Goal: Task Accomplishment & Management: Manage account settings

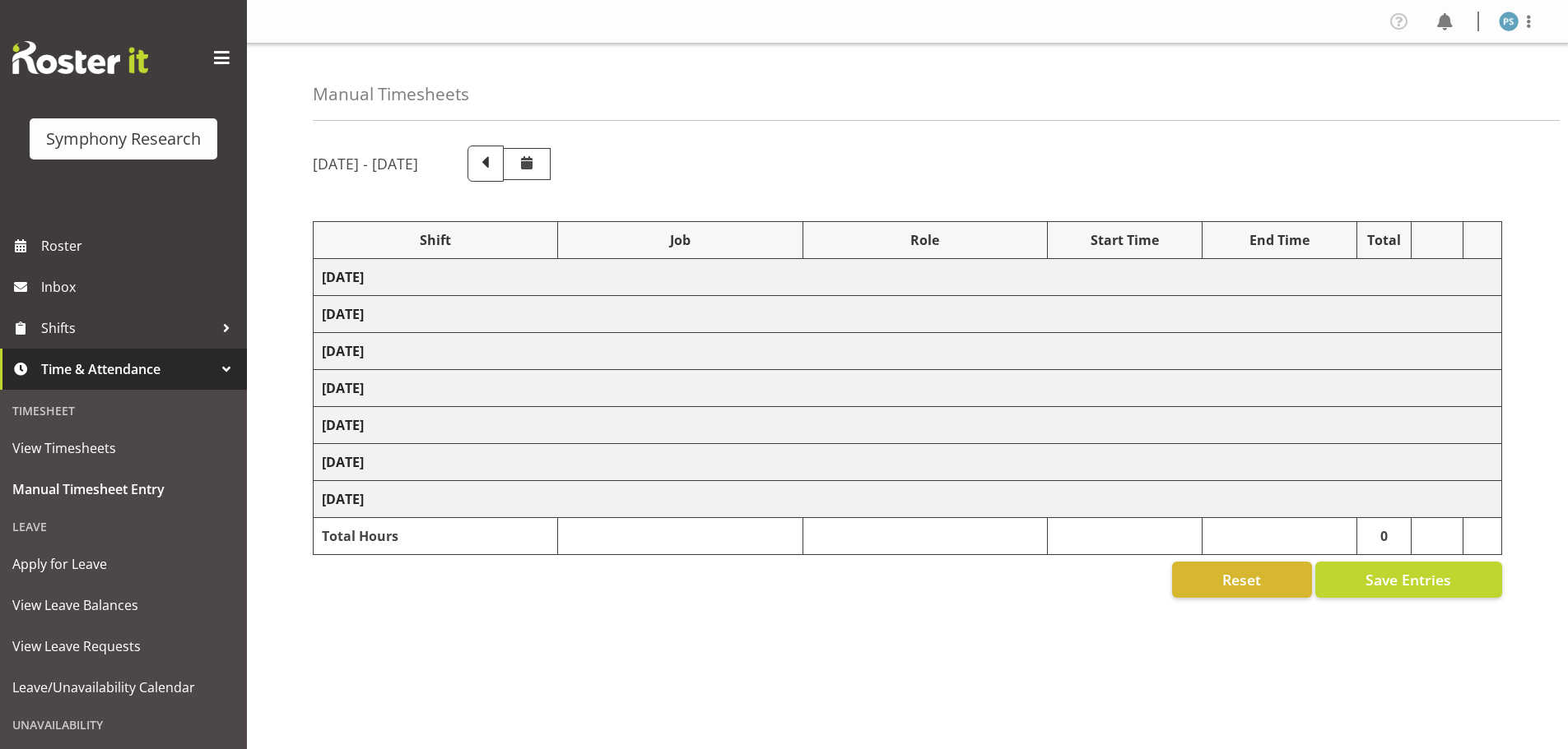
select select "4583"
select select "10527"
select select "4583"
select select "10499"
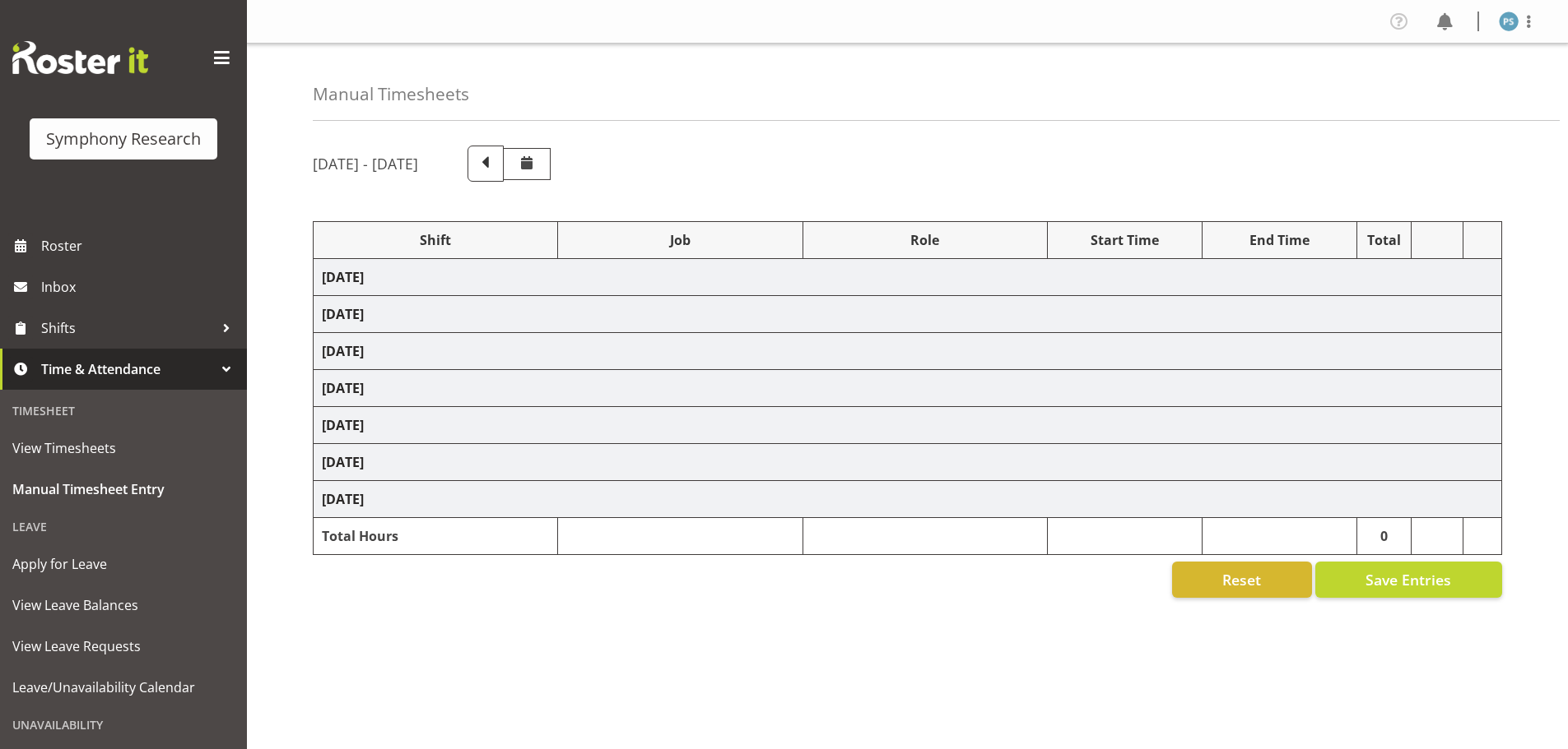
select select "4583"
select select "10527"
select select "4583"
select select "10499"
select select "4583"
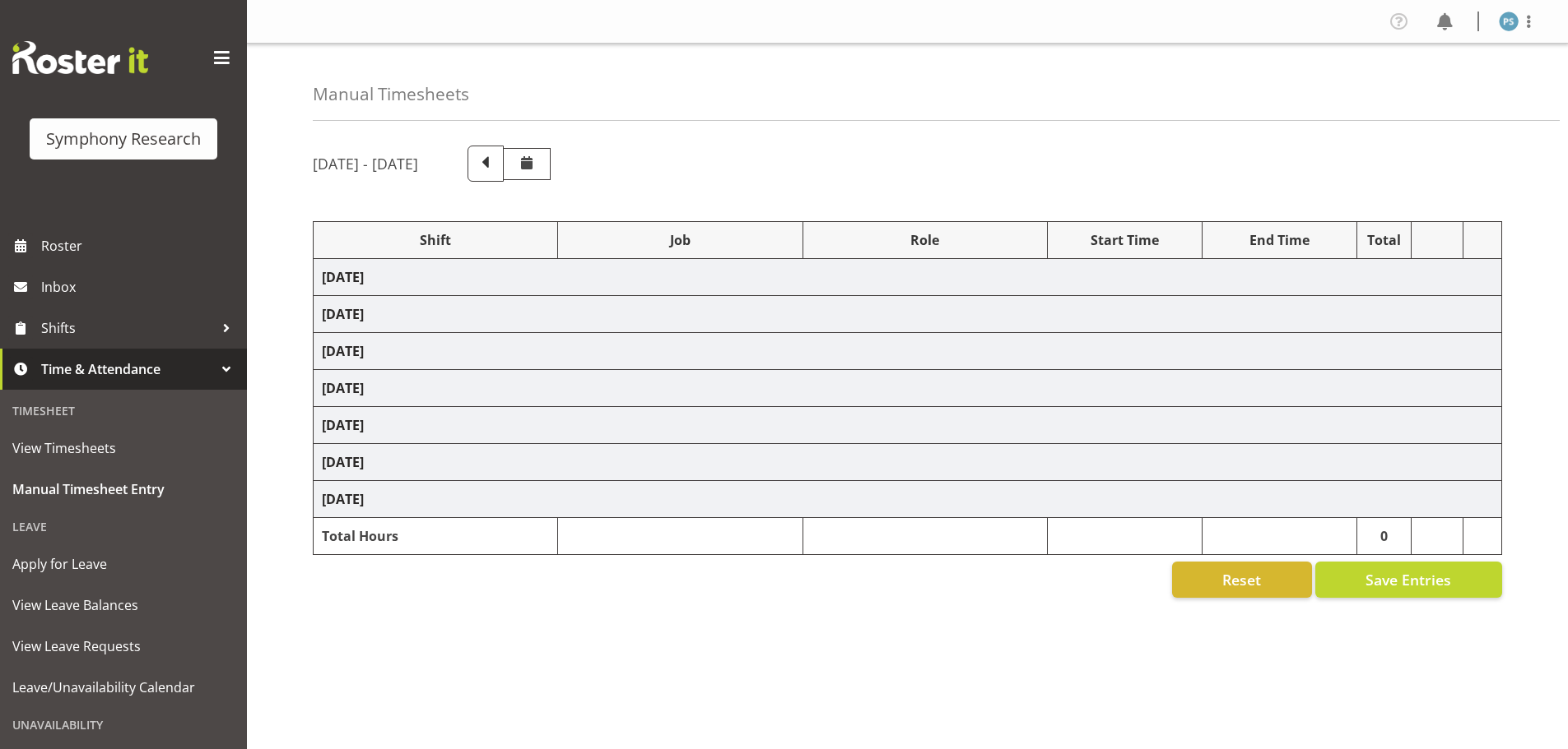
select select "10527"
select select "4583"
select select "10499"
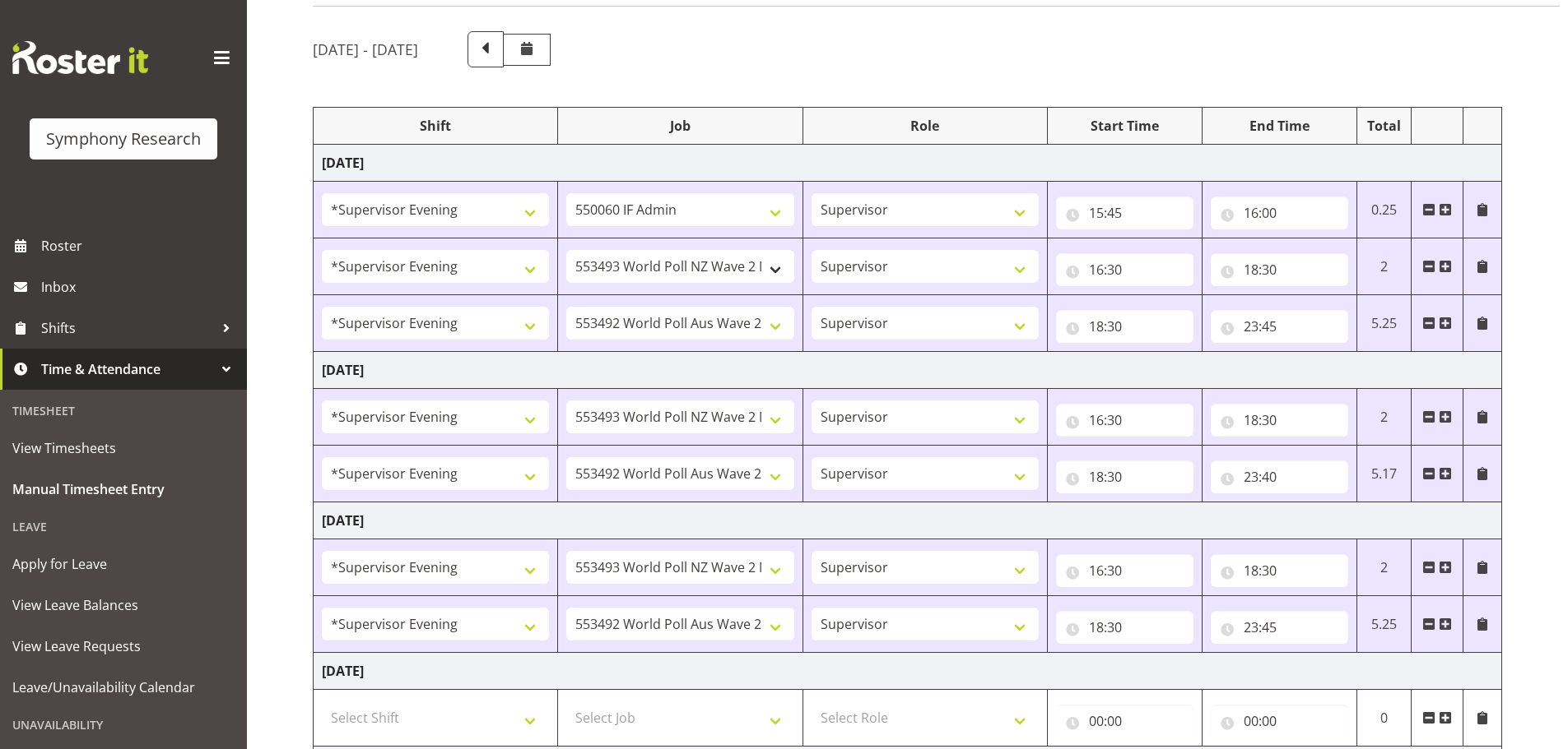
scroll to position [494, 0]
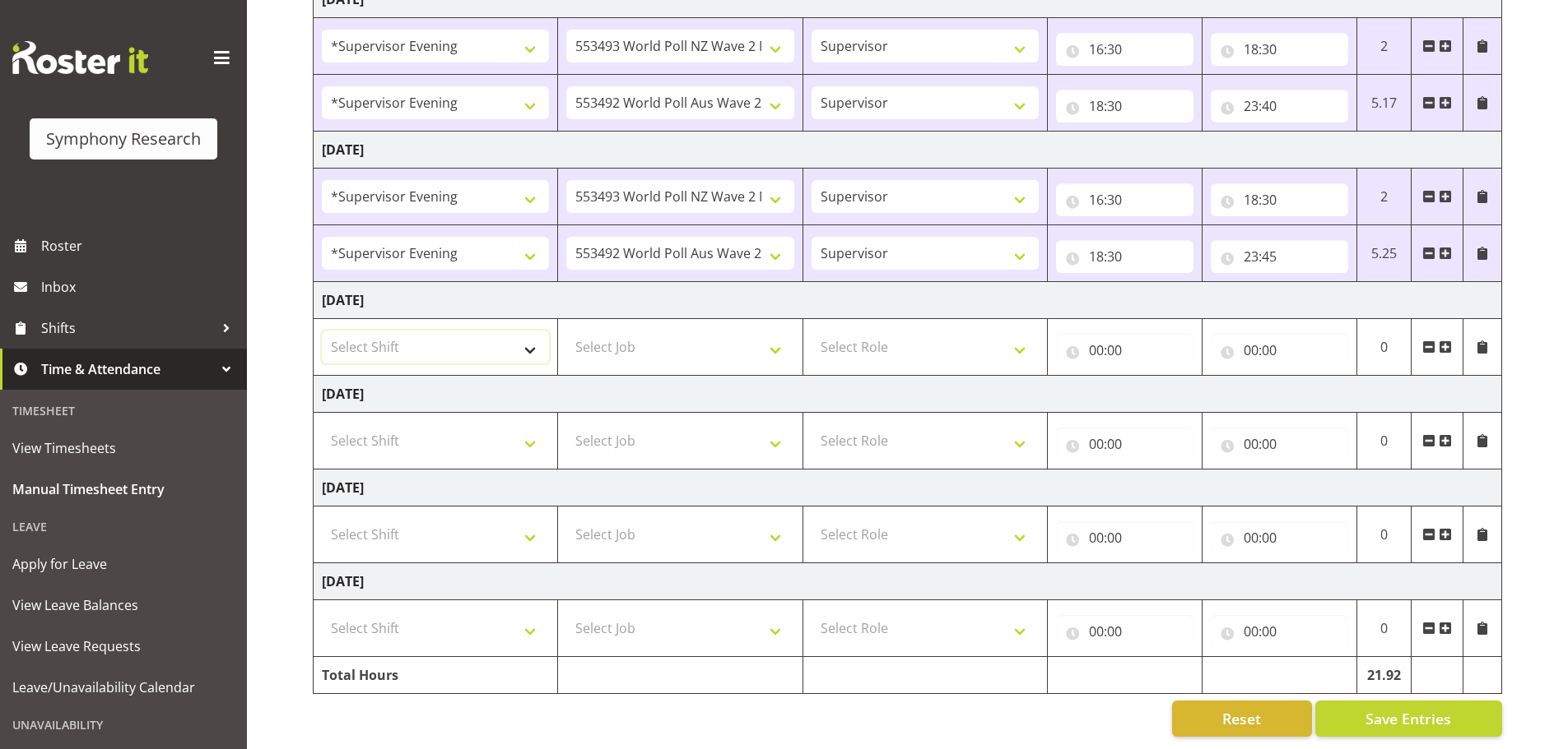
click at [527, 341] on select "Select Shift !!Weekend Residential (Roster IT Shift Label) *Business 9/10am ~ 4…" at bounding box center [435, 347] width 227 height 33
select select "4583"
click at [322, 331] on select "Select Shift !!Weekend Residential (Roster IT Shift Label) *Business 9/10am ~ 4…" at bounding box center [435, 347] width 227 height 33
click at [767, 343] on select "Select Job 550060 IF Admin 553492 World Poll Aus Wave 2 Main 2025 553493 World …" at bounding box center [679, 347] width 227 height 33
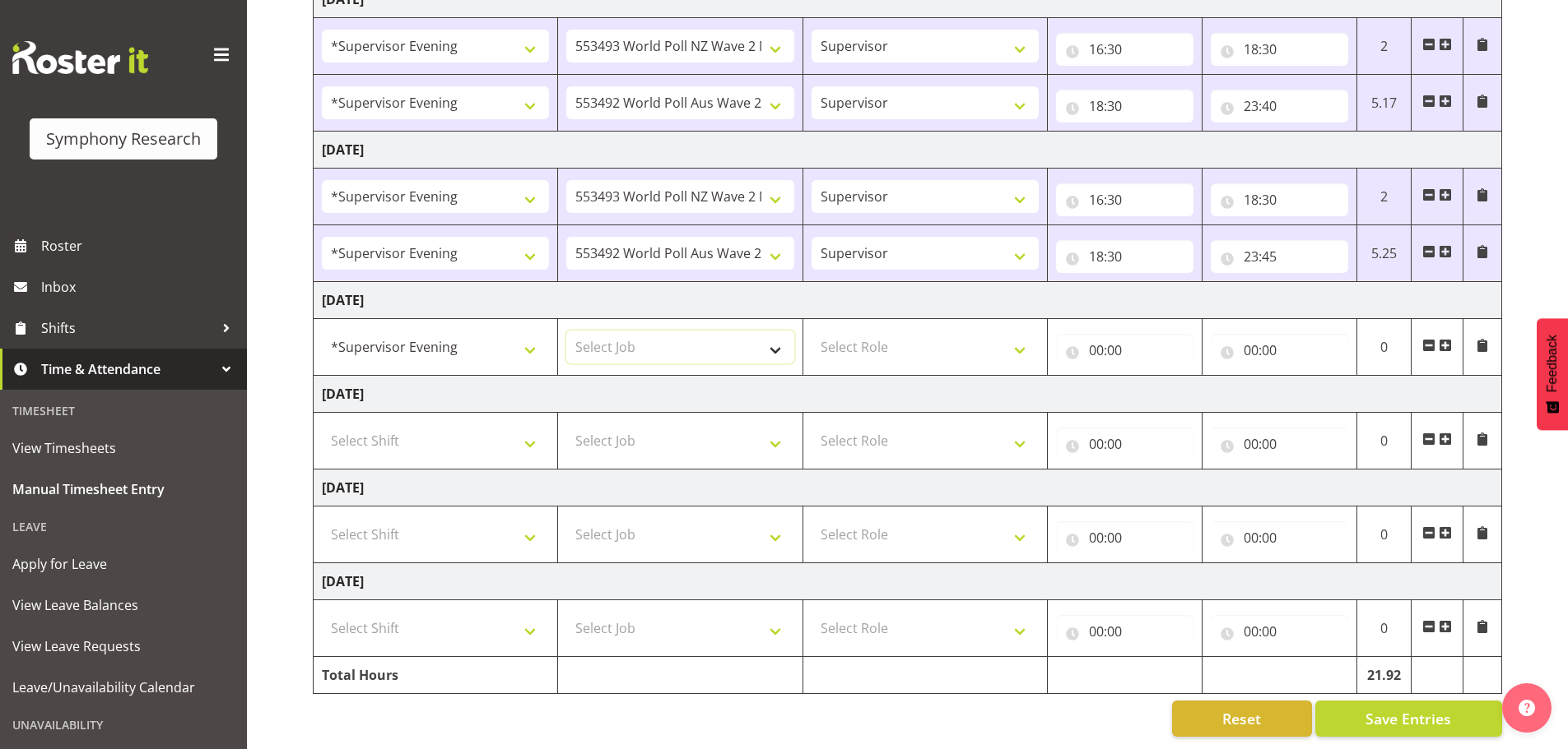
select select "715"
click at [566, 331] on select "Select Job 550060 IF Admin 553492 World Poll Aus Wave 2 Main 2025 553493 World …" at bounding box center [679, 347] width 227 height 33
click at [1021, 345] on select "Select Role Supervisor Briefing Interviewing" at bounding box center [925, 347] width 227 height 33
select select "45"
click at [811, 331] on select "Select Role Supervisor Briefing Interviewing" at bounding box center [925, 347] width 227 height 33
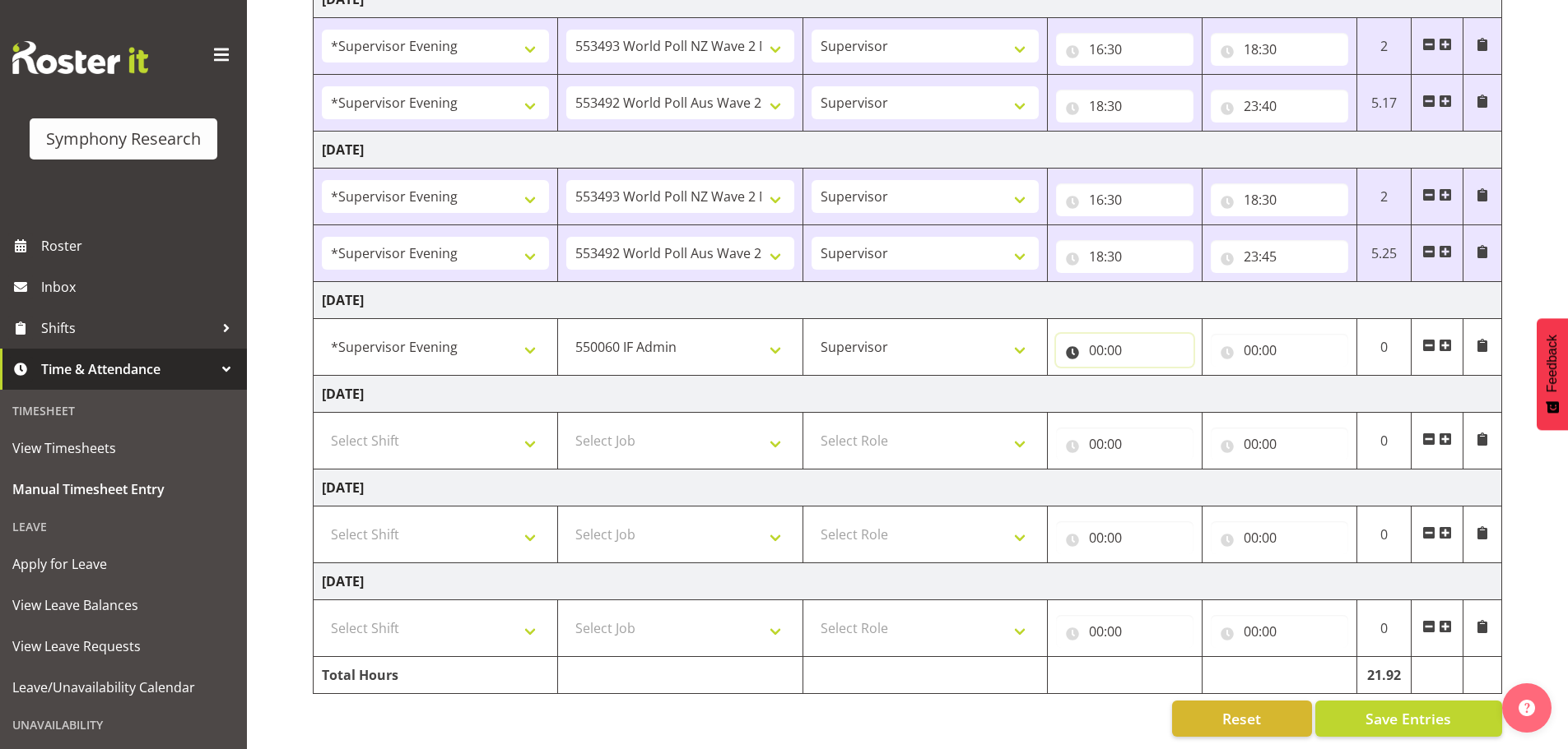
click at [1094, 343] on input "00:00" at bounding box center [1124, 350] width 137 height 33
click at [1160, 388] on select "00 01 02 03 04 05 06 07 08 09 10 11 12 13 14 15 16 17 18 19 20 21 22 23" at bounding box center [1168, 392] width 37 height 33
select select "15"
click at [1150, 376] on select "00 01 02 03 04 05 06 07 08 09 10 11 12 13 14 15 16 17 18 19 20 21 22 23" at bounding box center [1168, 392] width 37 height 33
type input "15:00"
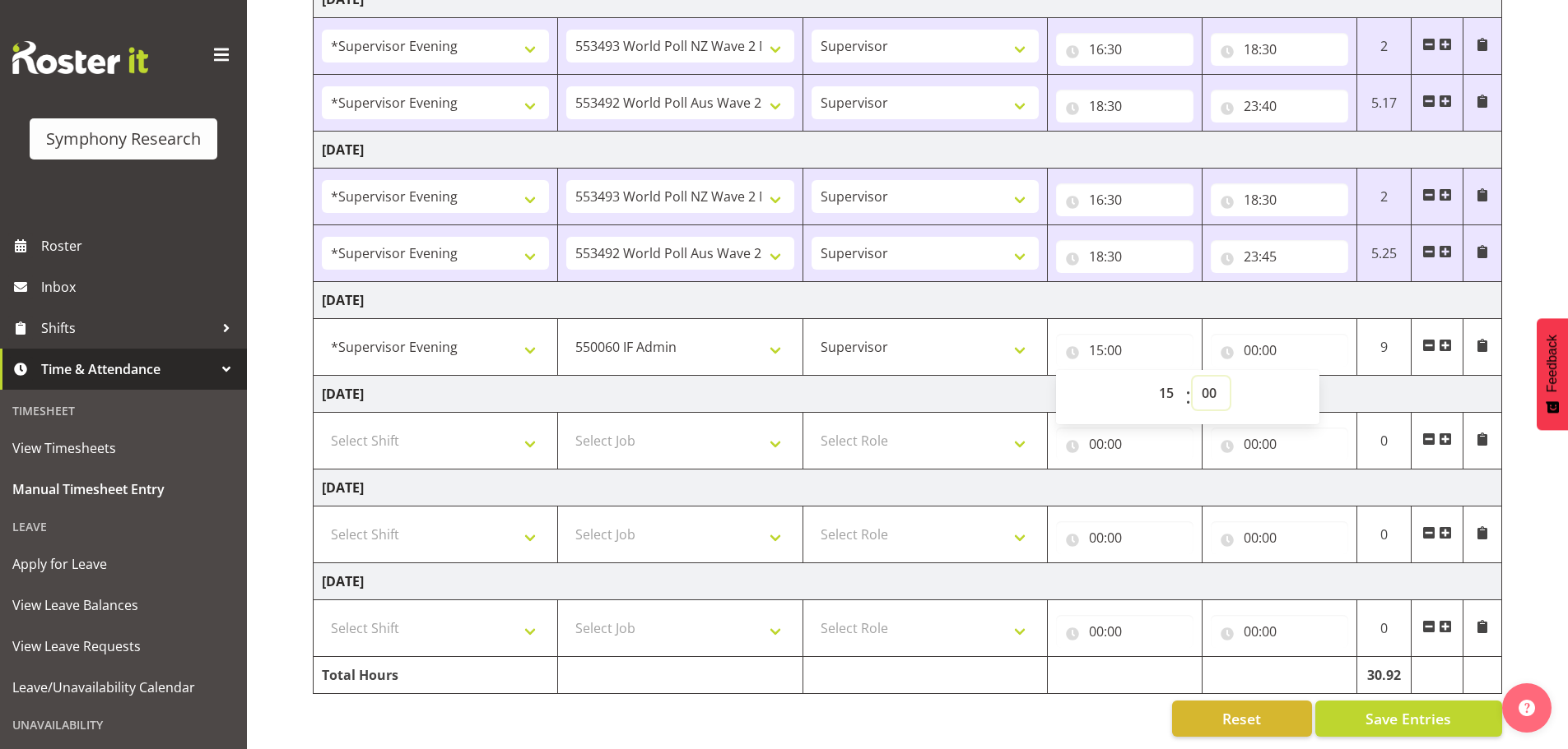
click at [1219, 383] on select "00 01 02 03 04 05 06 07 08 09 10 11 12 13 14 15 16 17 18 19 20 21 22 23 24 25 2…" at bounding box center [1210, 392] width 37 height 33
select select "45"
click at [1192, 376] on select "00 01 02 03 04 05 06 07 08 09 10 11 12 13 14 15 16 17 18 19 20 21 22 23 24 25 2…" at bounding box center [1210, 392] width 37 height 33
type input "15:45"
click at [1253, 339] on input "00:00" at bounding box center [1278, 350] width 137 height 33
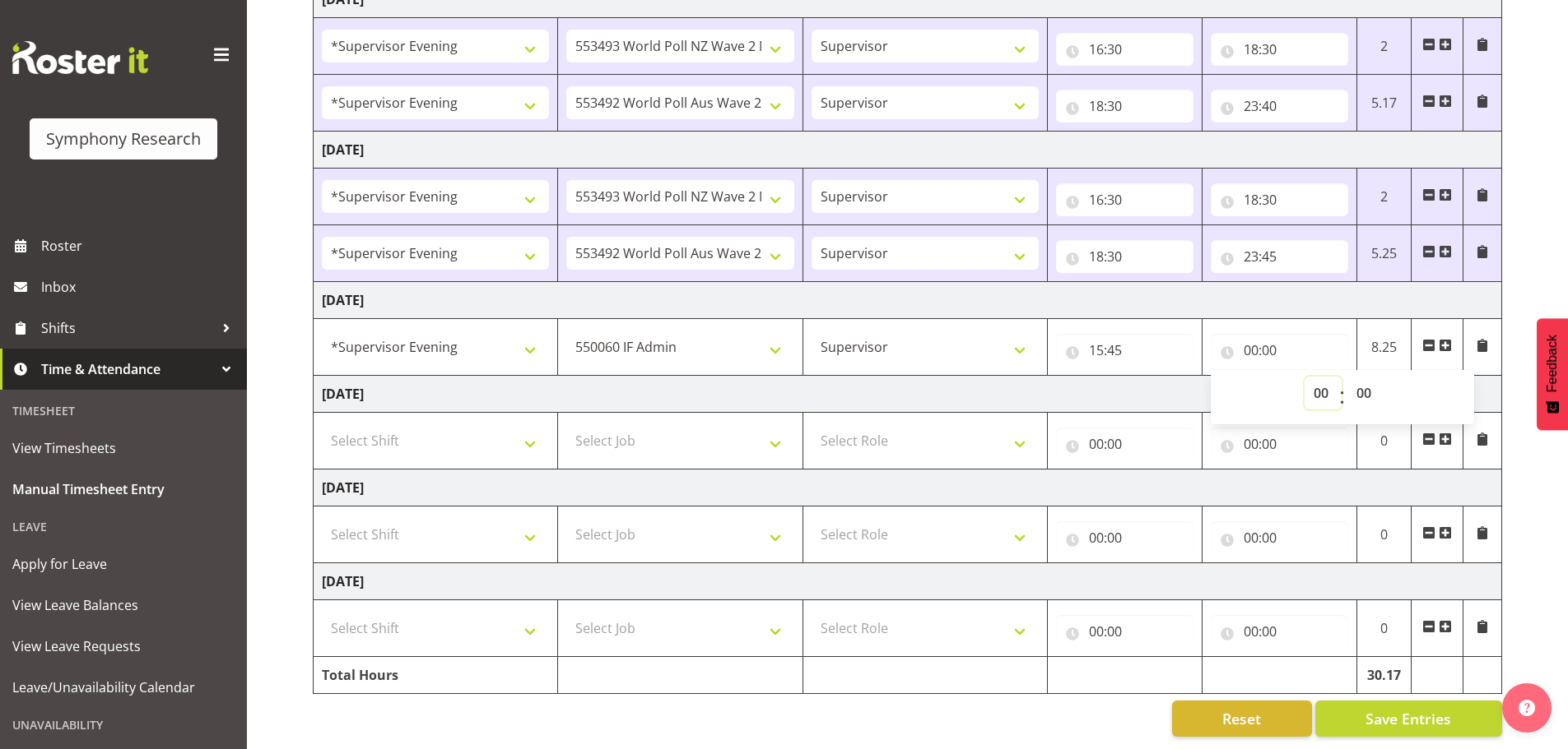
click at [1321, 388] on select "00 01 02 03 04 05 06 07 08 09 10 11 12 13 14 15 16 17 18 19 20 21 22 23" at bounding box center [1322, 392] width 37 height 33
select select "16"
click at [1304, 376] on select "00 01 02 03 04 05 06 07 08 09 10 11 12 13 14 15 16 17 18 19 20 21 22 23" at bounding box center [1322, 392] width 37 height 33
type input "16:00"
click at [1445, 339] on span at bounding box center [1445, 345] width 13 height 13
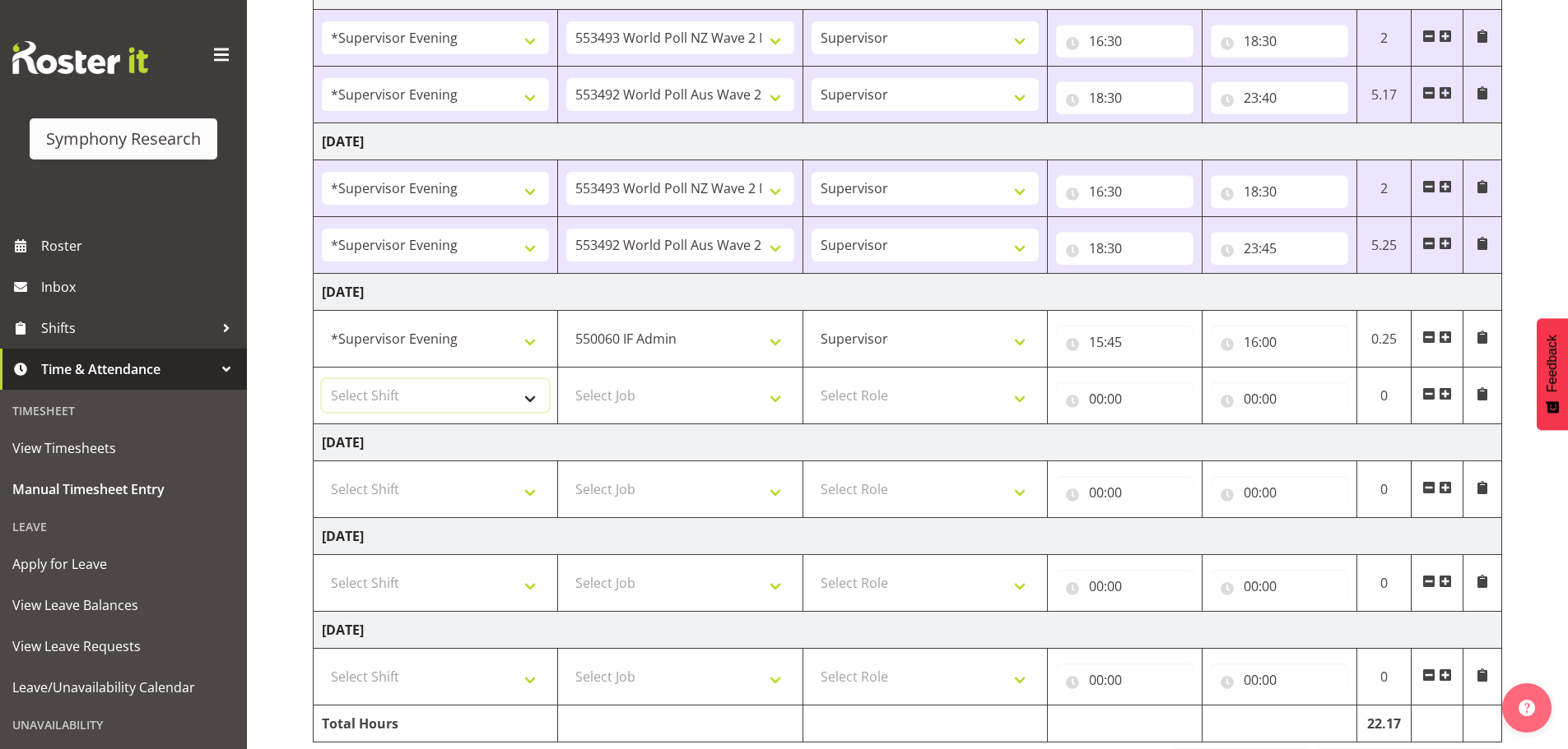
click at [525, 388] on select "Select Shift !!Weekend Residential (Roster IT Shift Label) *Business 9/10am ~ 4…" at bounding box center [435, 395] width 227 height 33
select select "4583"
click at [322, 379] on select "Select Shift !!Weekend Residential (Roster IT Shift Label) *Business 9/10am ~ 4…" at bounding box center [435, 395] width 227 height 33
click at [782, 404] on select "Select Job 550060 IF Admin 553492 World Poll Aus Wave 2 Main 2025 553493 World …" at bounding box center [679, 395] width 227 height 33
select select "10527"
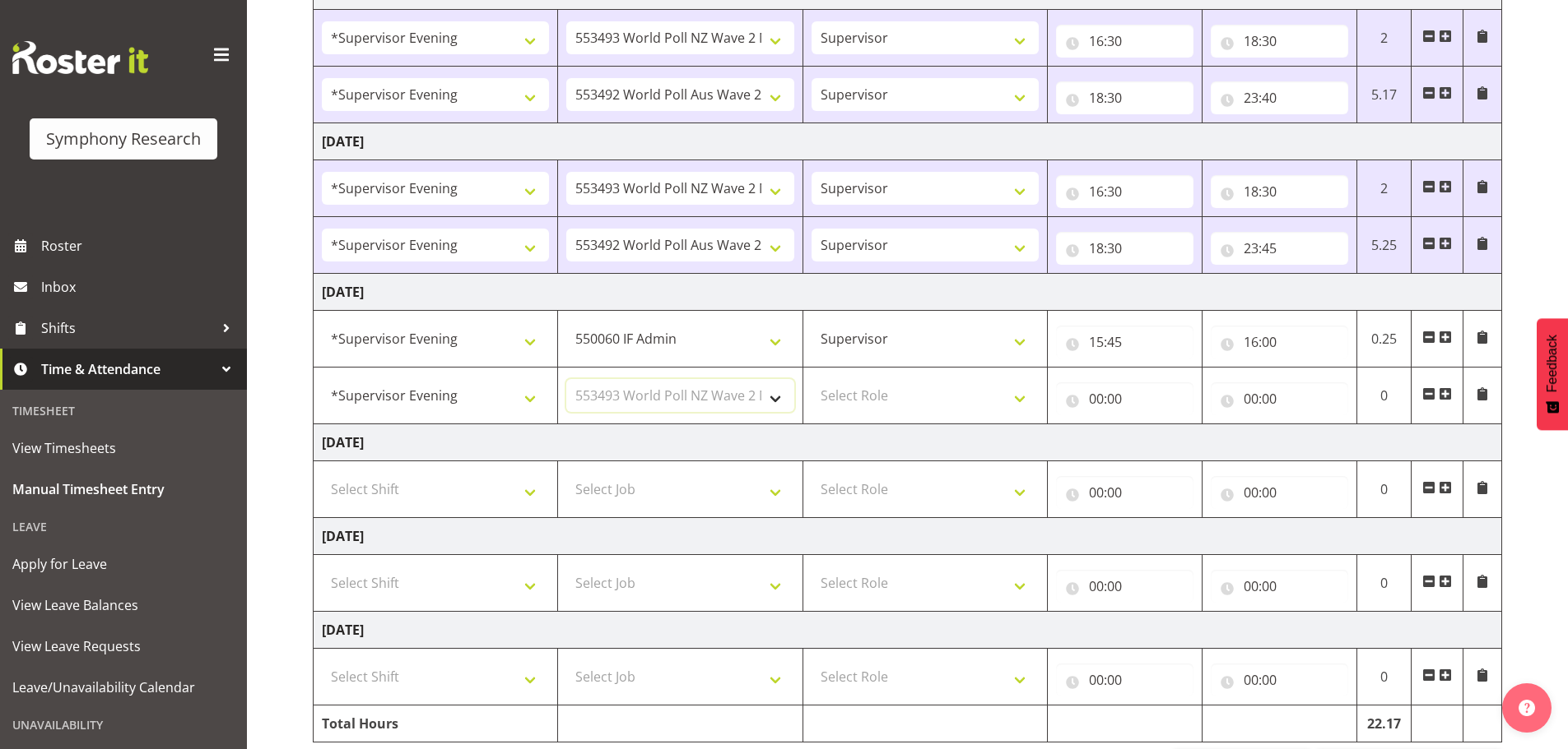
click at [566, 379] on select "Select Job 550060 IF Admin 553492 World Poll Aus Wave 2 Main 2025 553493 World …" at bounding box center [679, 395] width 227 height 33
click at [1019, 399] on select "Select Role Supervisor Briefing Interviewing" at bounding box center [925, 395] width 227 height 33
select select "45"
click at [811, 379] on select "Select Role Supervisor Briefing Interviewing" at bounding box center [925, 395] width 227 height 33
click at [1100, 402] on input "00:00" at bounding box center [1124, 398] width 137 height 33
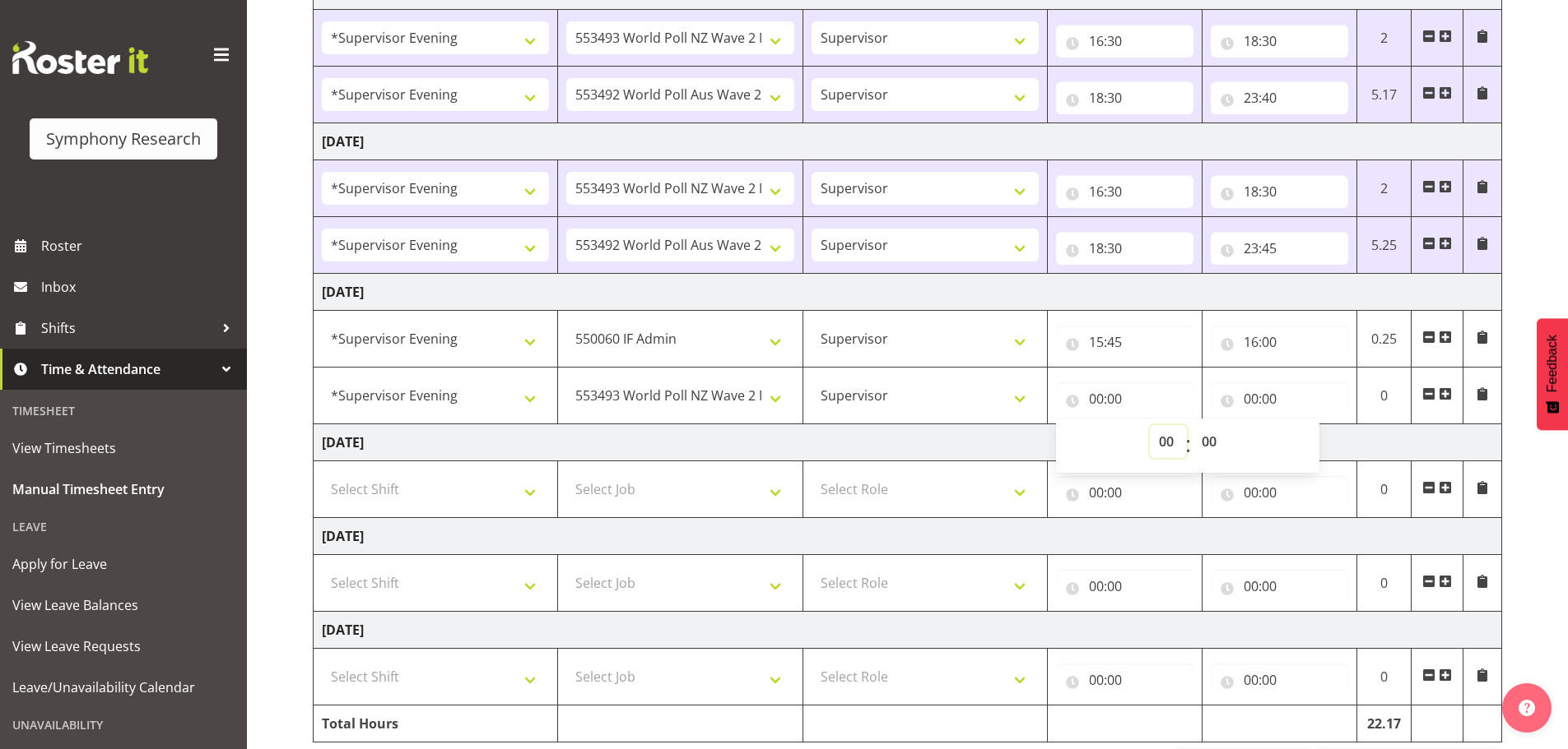
click at [1163, 442] on select "00 01 02 03 04 05 06 07 08 09 10 11 12 13 14 15 16 17 18 19 20 21 22 23" at bounding box center [1168, 442] width 37 height 33
select select "16"
click at [1150, 426] on select "00 01 02 03 04 05 06 07 08 09 10 11 12 13 14 15 16 17 18 19 20 21 22 23" at bounding box center [1168, 442] width 37 height 33
type input "16:00"
click at [1215, 445] on select "00 01 02 03 04 05 06 07 08 09 10 11 12 13 14 15 16 17 18 19 20 21 22 23 24 25 2…" at bounding box center [1210, 442] width 37 height 33
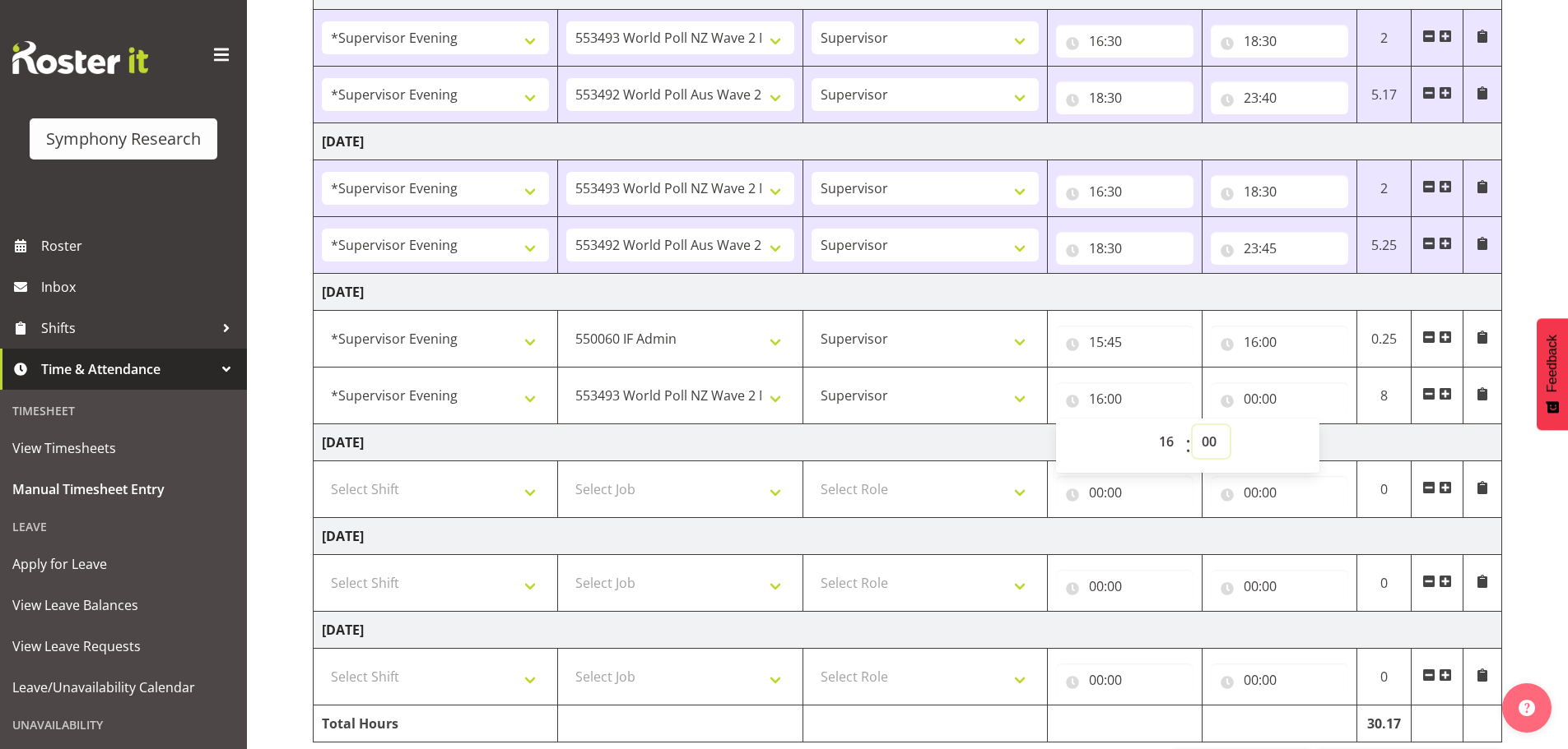
select select "30"
click at [1192, 426] on select "00 01 02 03 04 05 06 07 08 09 10 11 12 13 14 15 16 17 18 19 20 21 22 23 24 25 2…" at bounding box center [1210, 442] width 37 height 33
type input "16:30"
click at [1253, 393] on input "00:00" at bounding box center [1278, 398] width 137 height 33
click at [1313, 439] on select "00 01 02 03 04 05 06 07 08 09 10 11 12 13 14 15 16 17 18 19 20 21 22 23" at bounding box center [1322, 442] width 37 height 33
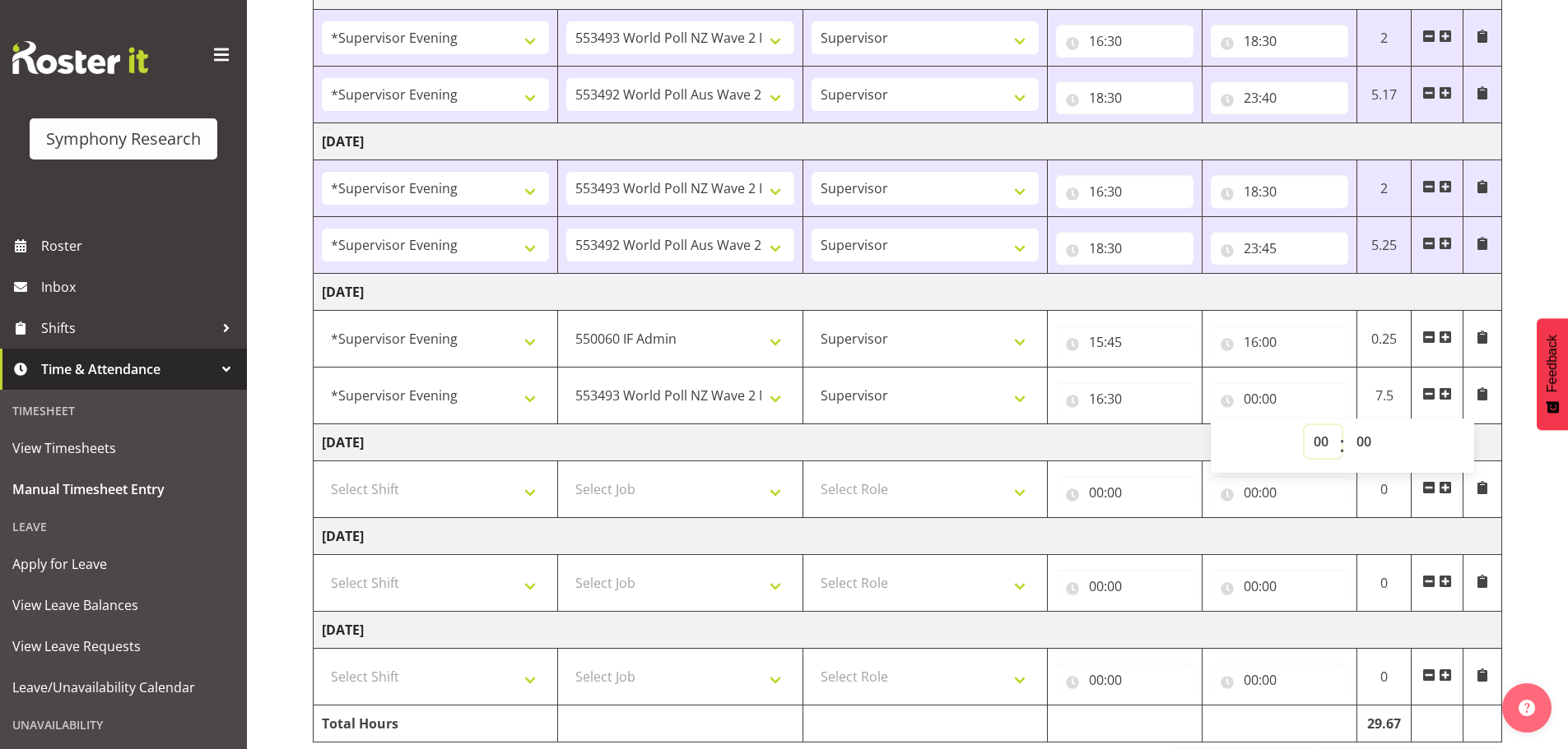
select select "18"
click at [1304, 426] on select "00 01 02 03 04 05 06 07 08 09 10 11 12 13 14 15 16 17 18 19 20 21 22 23" at bounding box center [1322, 442] width 37 height 33
type input "18:00"
click at [1368, 439] on select "00 01 02 03 04 05 06 07 08 09 10 11 12 13 14 15 16 17 18 19 20 21 22 23 24 25 2…" at bounding box center [1365, 442] width 37 height 33
select select "30"
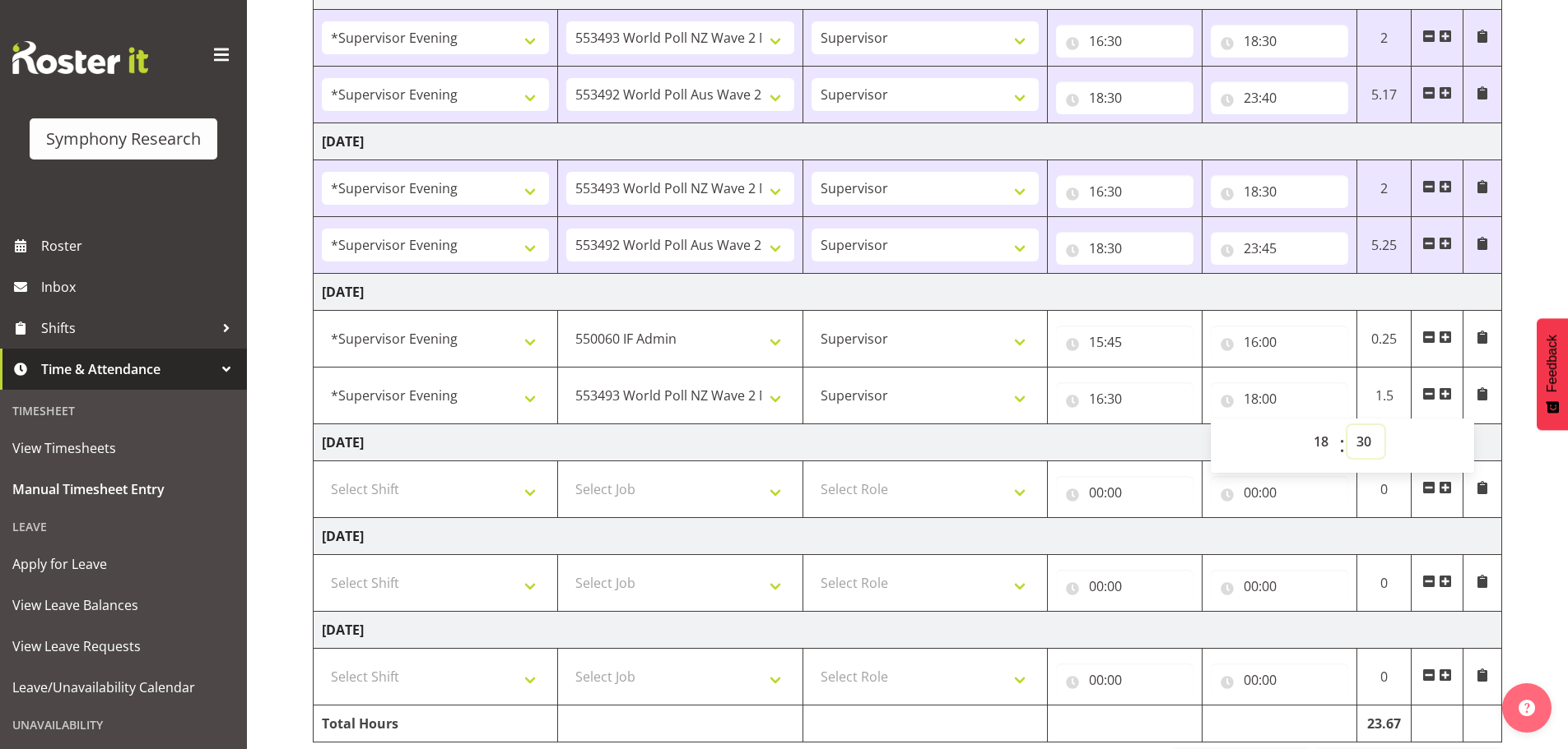
click at [1348, 426] on select "00 01 02 03 04 05 06 07 08 09 10 11 12 13 14 15 16 17 18 19 20 21 22 23 24 25 2…" at bounding box center [1365, 442] width 37 height 33
type input "18:30"
click at [1447, 393] on span at bounding box center [1445, 394] width 13 height 13
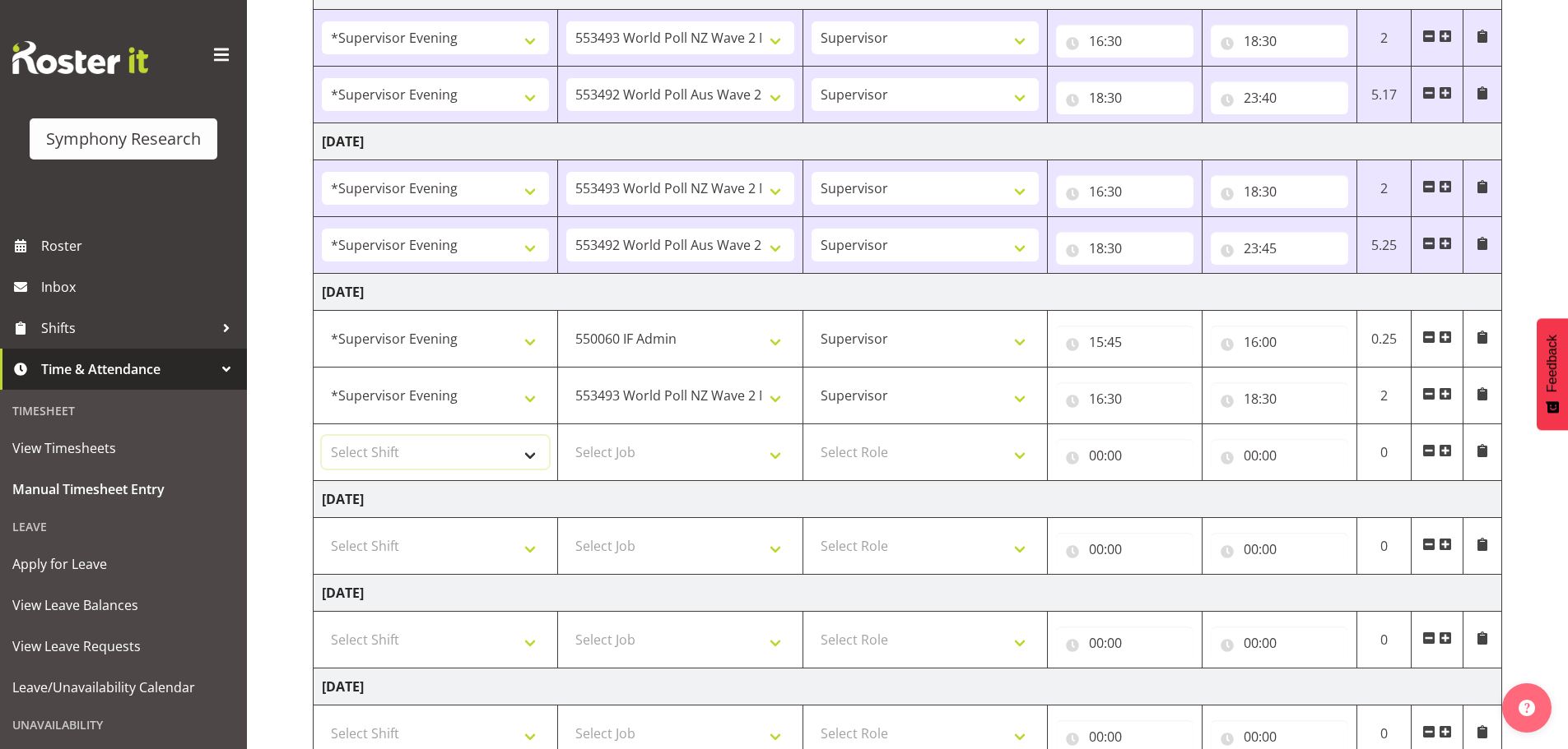
click at [541, 458] on select "Select Shift !!Weekend Residential (Roster IT Shift Label) *Business 9/10am ~ 4…" at bounding box center [435, 452] width 227 height 33
select select "4583"
click at [322, 436] on select "Select Shift !!Weekend Residential (Roster IT Shift Label) *Business 9/10am ~ 4…" at bounding box center [435, 452] width 227 height 33
click at [780, 462] on select "Select Job 550060 IF Admin 553492 World Poll Aus Wave 2 Main 2025 553493 World …" at bounding box center [679, 452] width 227 height 33
select select "10499"
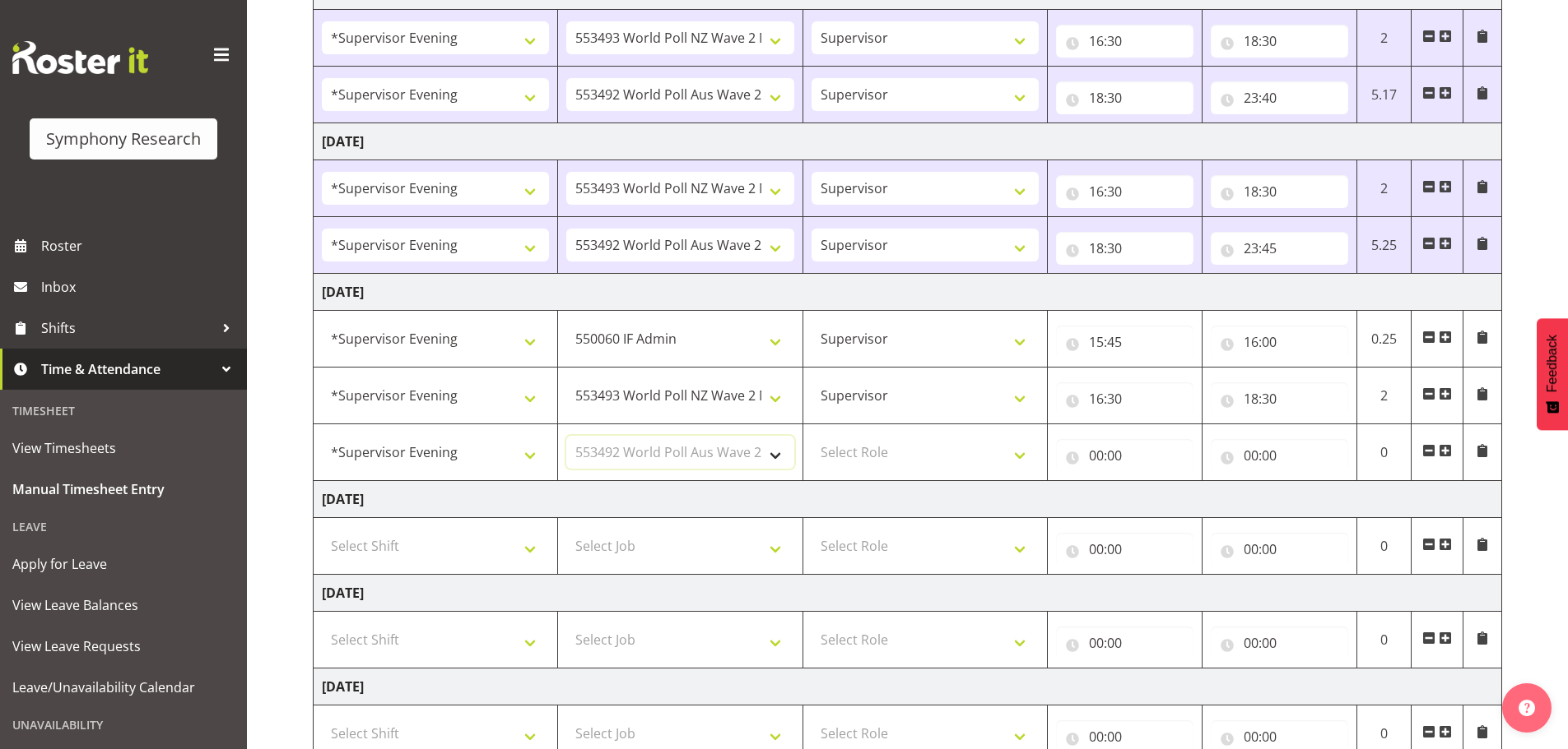
click at [566, 436] on select "Select Job 550060 IF Admin 553492 World Poll Aus Wave 2 Main 2025 553493 World …" at bounding box center [679, 452] width 227 height 33
click at [1022, 459] on select "Select Role Supervisor Briefing Interviewing" at bounding box center [925, 452] width 227 height 33
select select "45"
click at [811, 436] on select "Select Role Supervisor Briefing Interviewing" at bounding box center [925, 452] width 227 height 33
click at [1095, 456] on input "00:00" at bounding box center [1124, 455] width 137 height 33
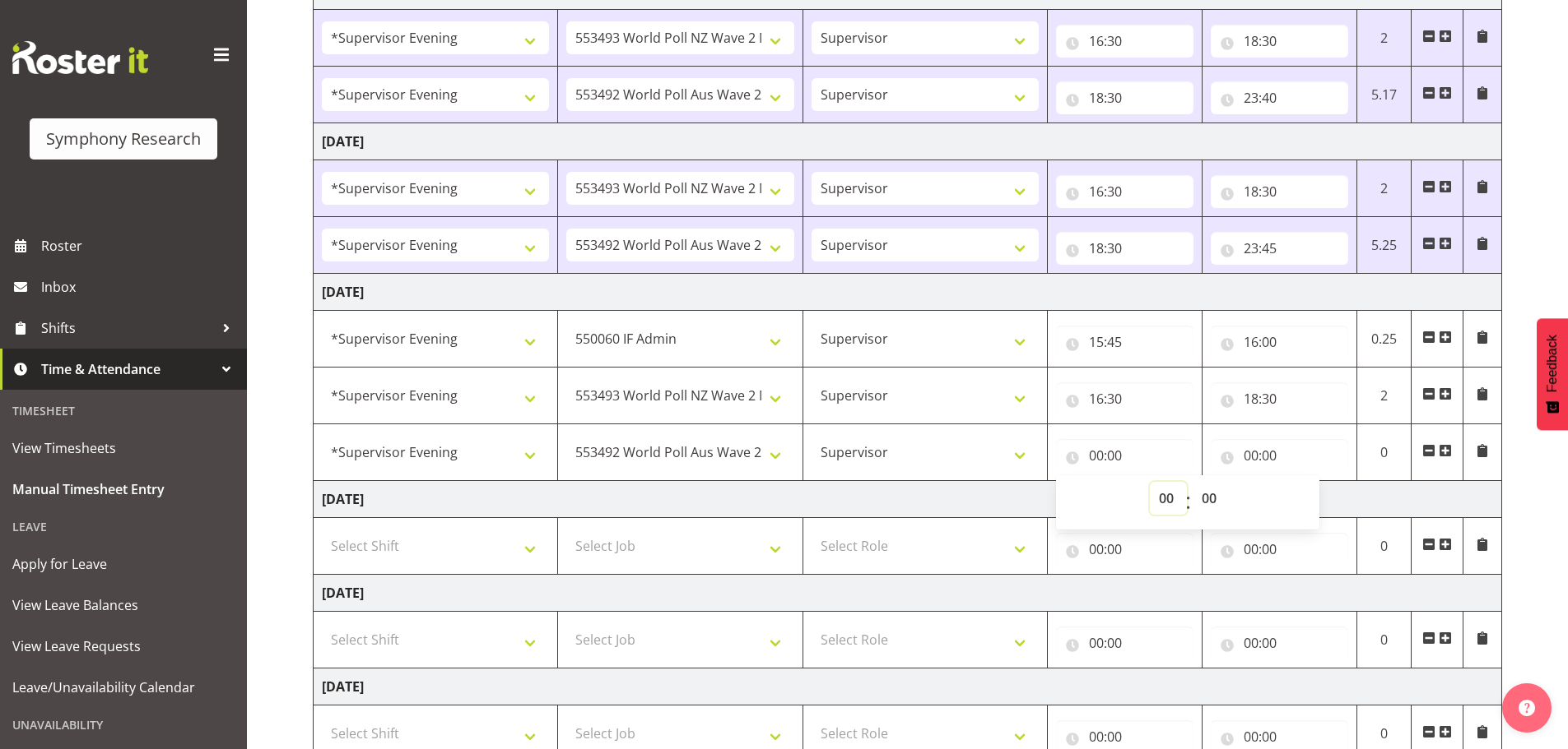
click at [1163, 496] on select "00 01 02 03 04 05 06 07 08 09 10 11 12 13 14 15 16 17 18 19 20 21 22 23" at bounding box center [1168, 498] width 37 height 33
select select "18"
click at [1150, 482] on select "00 01 02 03 04 05 06 07 08 09 10 11 12 13 14 15 16 17 18 19 20 21 22 23" at bounding box center [1168, 498] width 37 height 33
type input "18:00"
click at [1209, 503] on select "00 01 02 03 04 05 06 07 08 09 10 11 12 13 14 15 16 17 18 19 20 21 22 23 24 25 2…" at bounding box center [1210, 498] width 37 height 33
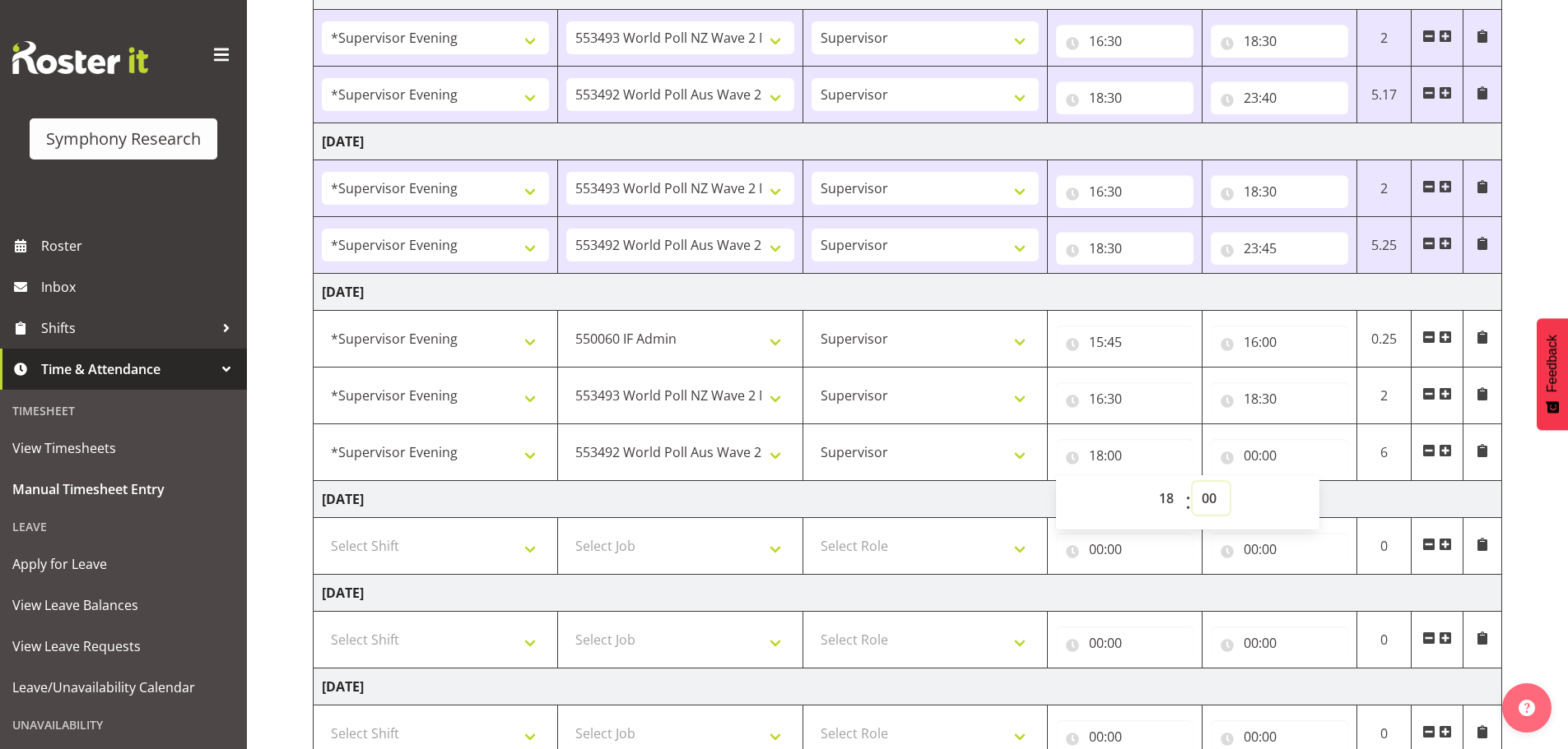
select select "30"
click at [1192, 482] on select "00 01 02 03 04 05 06 07 08 09 10 11 12 13 14 15 16 17 18 19 20 21 22 23 24 25 2…" at bounding box center [1210, 498] width 37 height 33
type input "18:30"
click at [1244, 456] on input "00:00" at bounding box center [1278, 455] width 137 height 33
click at [1322, 497] on select "00 01 02 03 04 05 06 07 08 09 10 11 12 13 14 15 16 17 18 19 20 21 22 23" at bounding box center [1322, 498] width 37 height 33
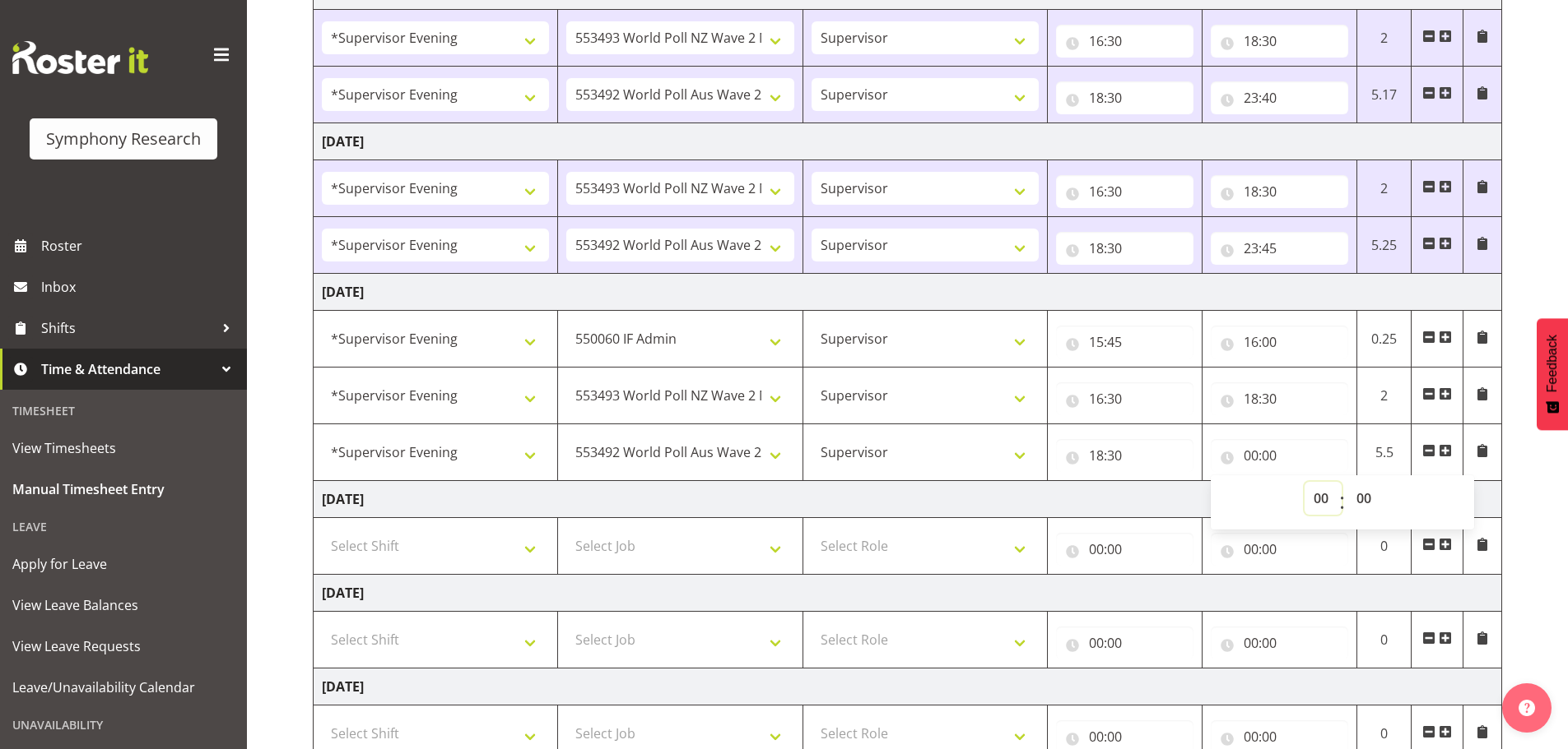
select select "23"
click at [1304, 482] on select "00 01 02 03 04 05 06 07 08 09 10 11 12 13 14 15 16 17 18 19 20 21 22 23" at bounding box center [1322, 498] width 37 height 33
type input "23:00"
click at [1365, 495] on select "00 01 02 03 04 05 06 07 08 09 10 11 12 13 14 15 16 17 18 19 20 21 22 23 24 25 2…" at bounding box center [1365, 498] width 37 height 33
select select "30"
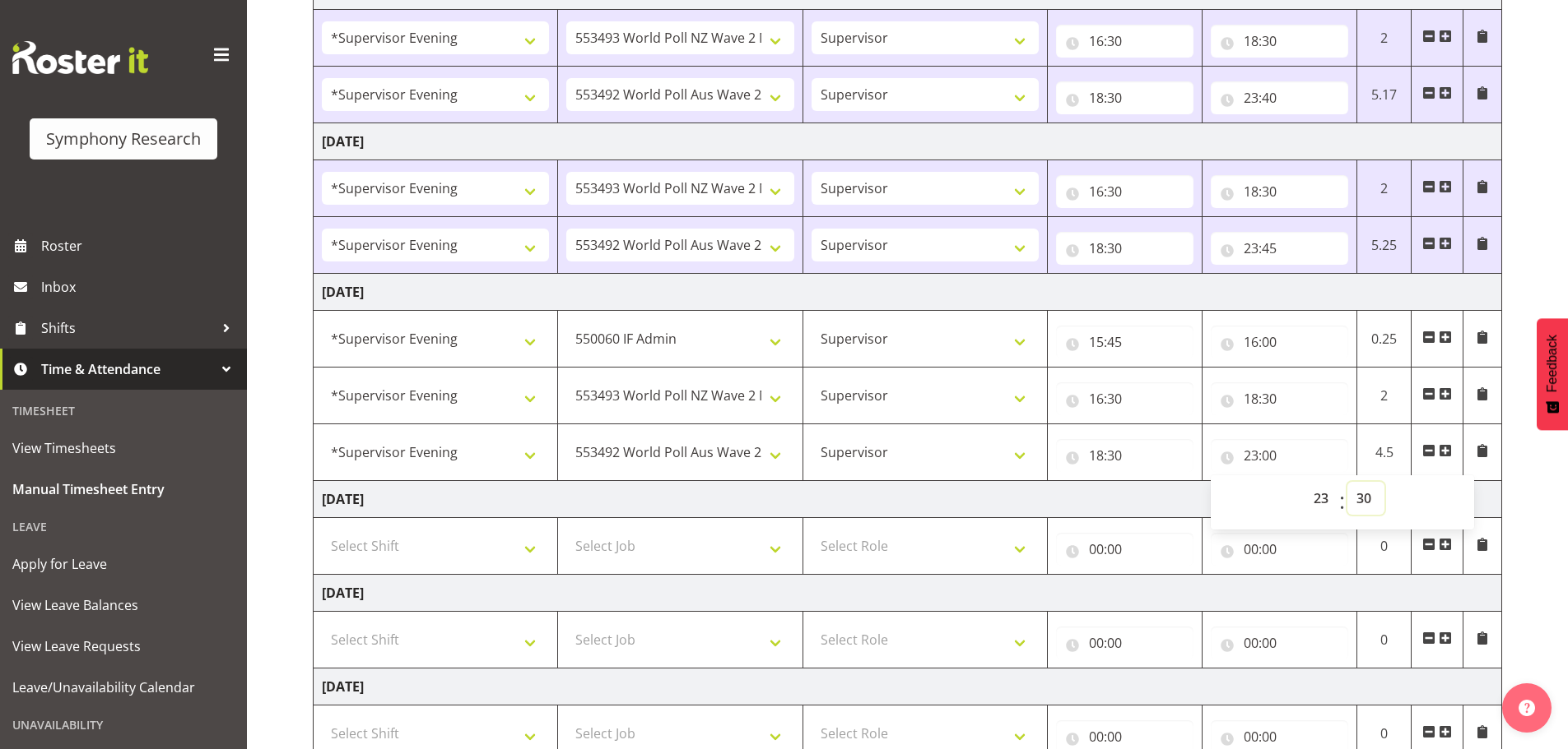
click at [1348, 482] on select "00 01 02 03 04 05 06 07 08 09 10 11 12 13 14 15 16 17 18 19 20 21 22 23 24 25 2…" at bounding box center [1365, 498] width 37 height 33
type input "23:30"
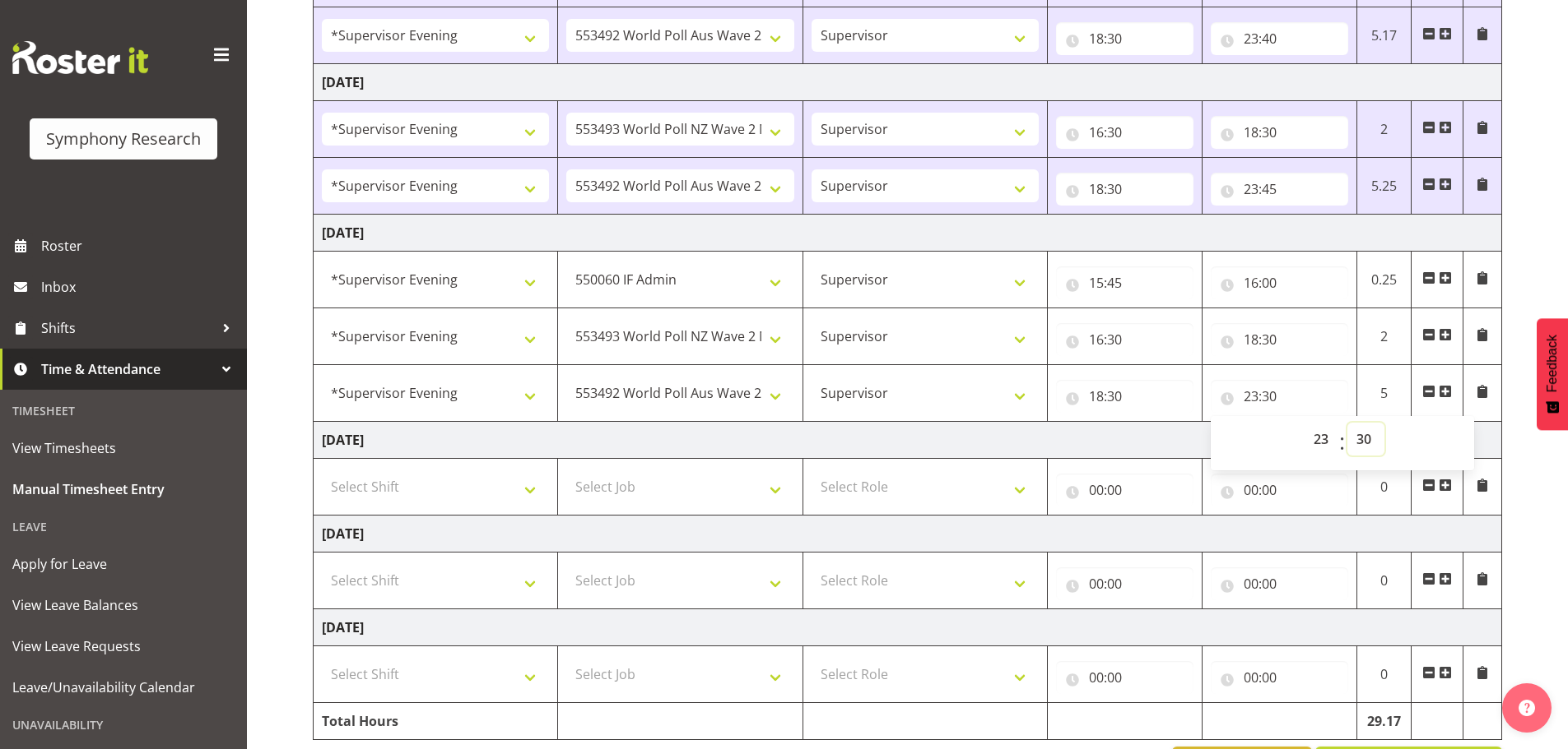
scroll to position [617, 0]
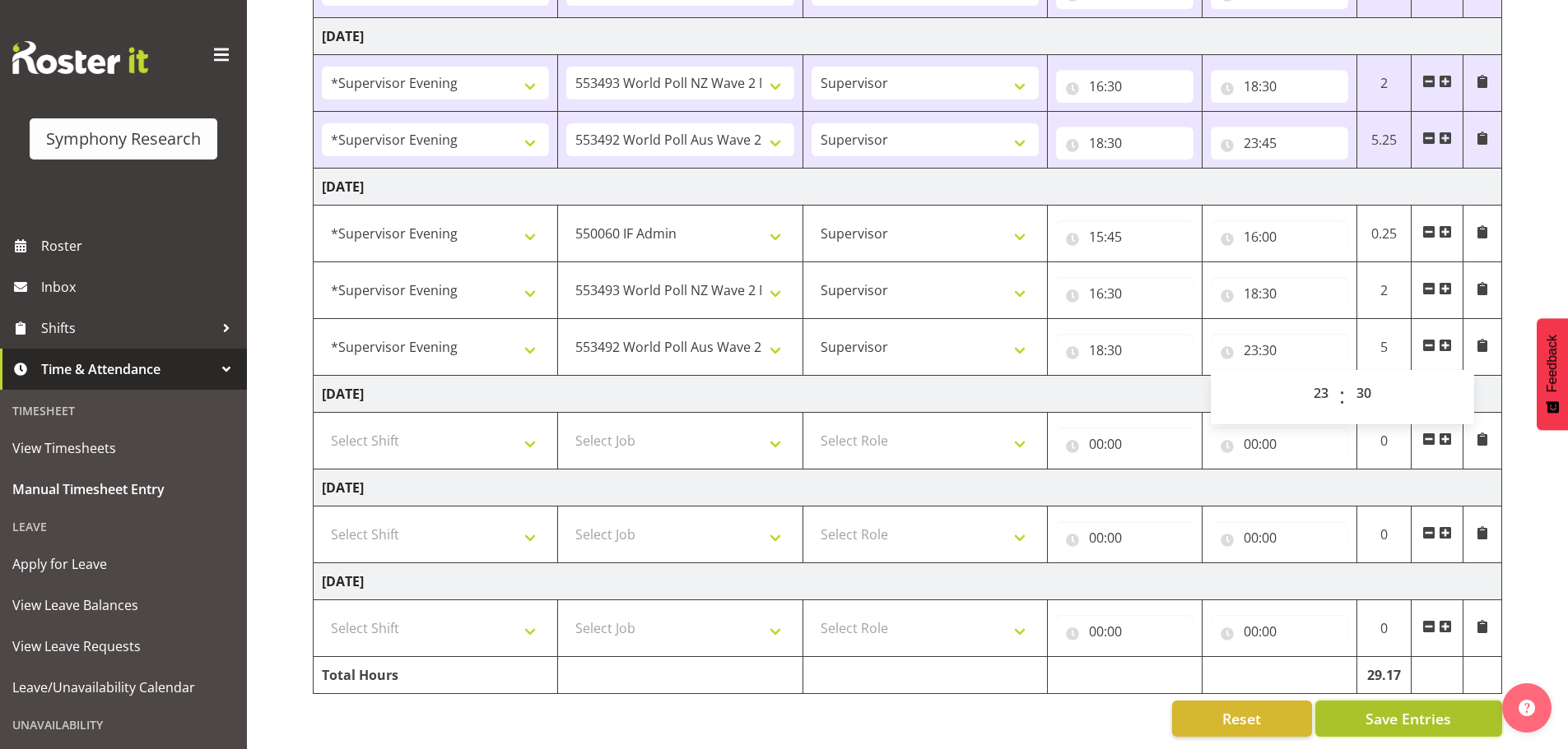
click at [1393, 701] on button "Save Entries" at bounding box center [1408, 719] width 186 height 36
click at [1392, 708] on span "Save Entries" at bounding box center [1408, 719] width 85 height 22
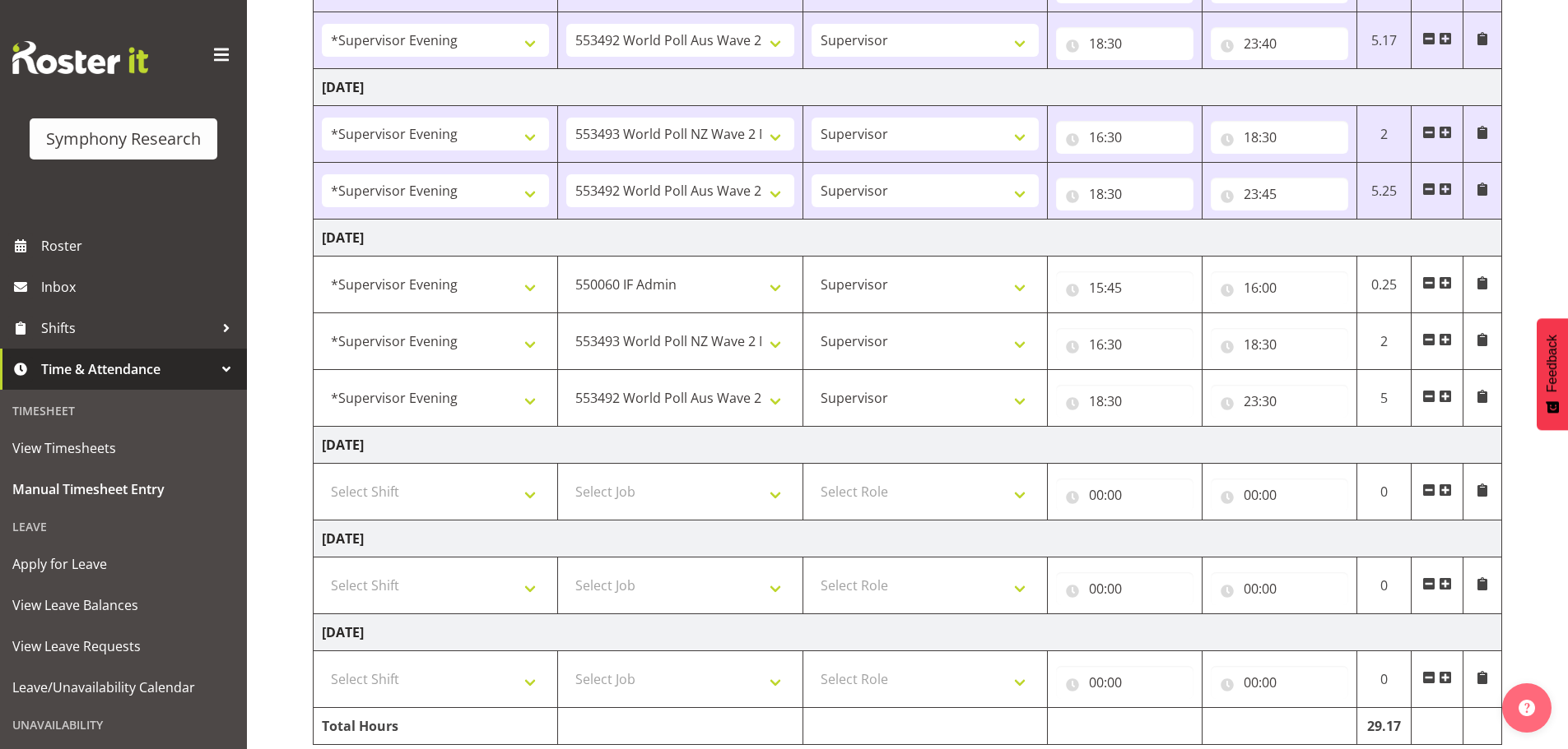
scroll to position [452, 0]
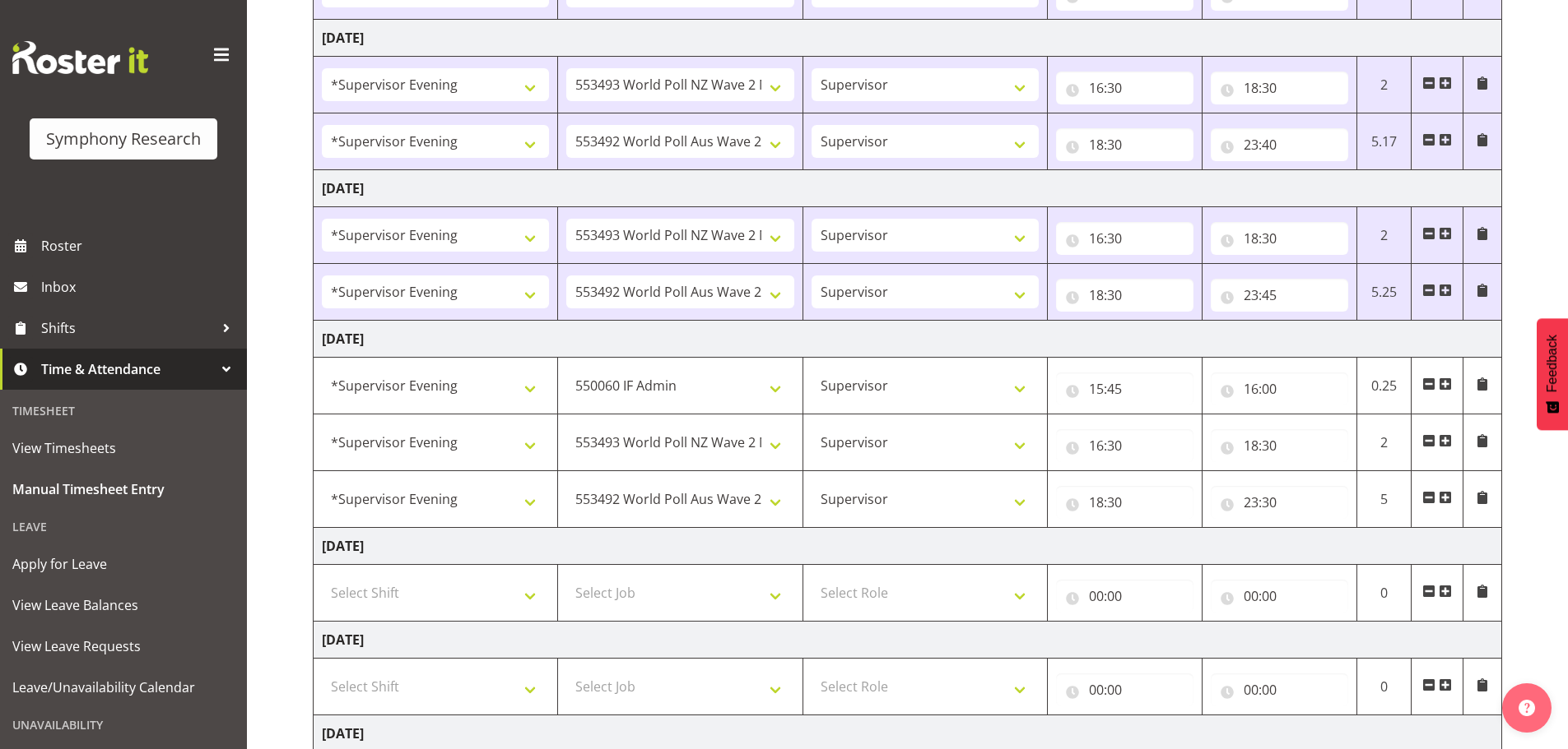
select select "715"
type input "15:45"
type input "16:00"
select select "10527"
type input "16:30"
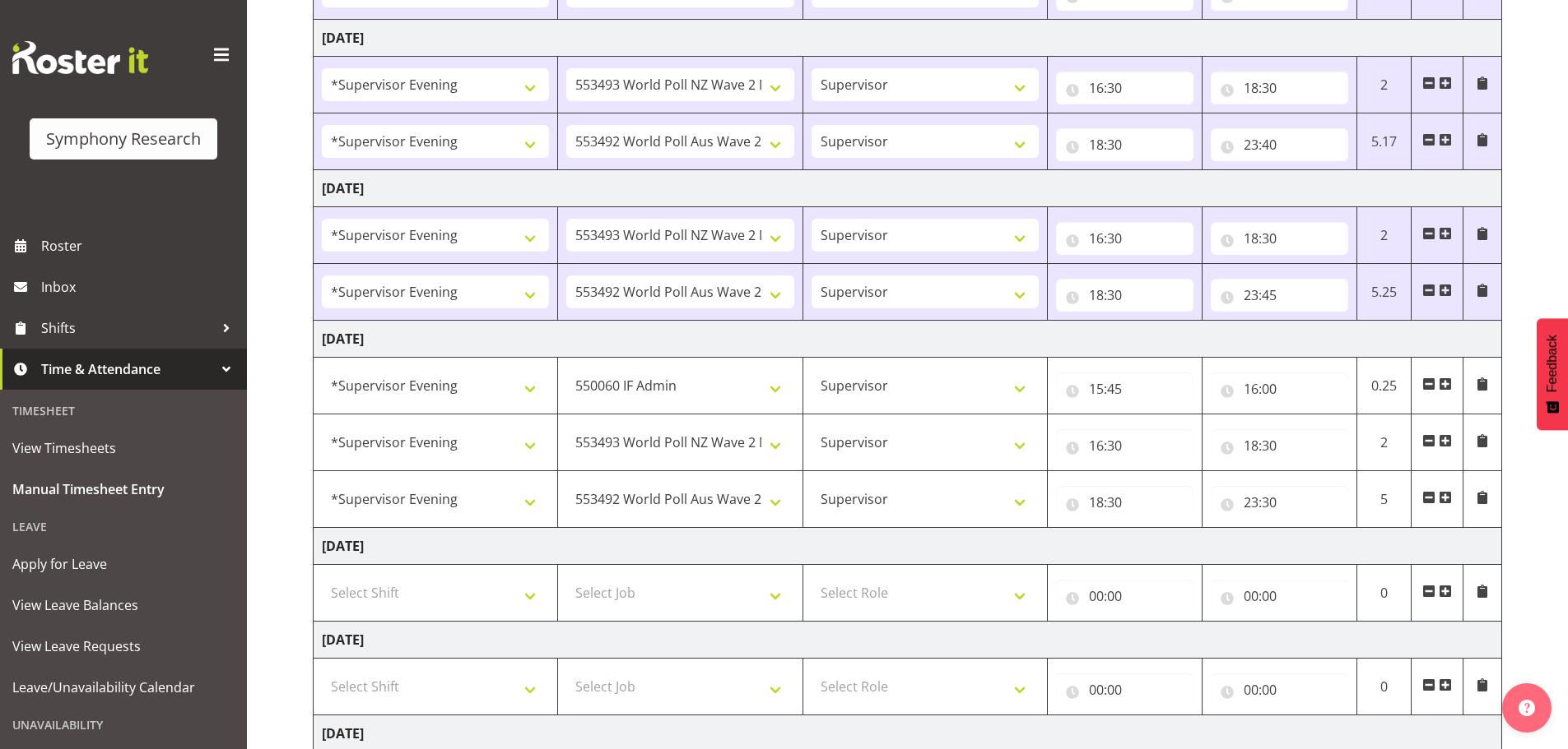
type input "18:30"
select select "4583"
select select "10527"
select select "4583"
select select "10499"
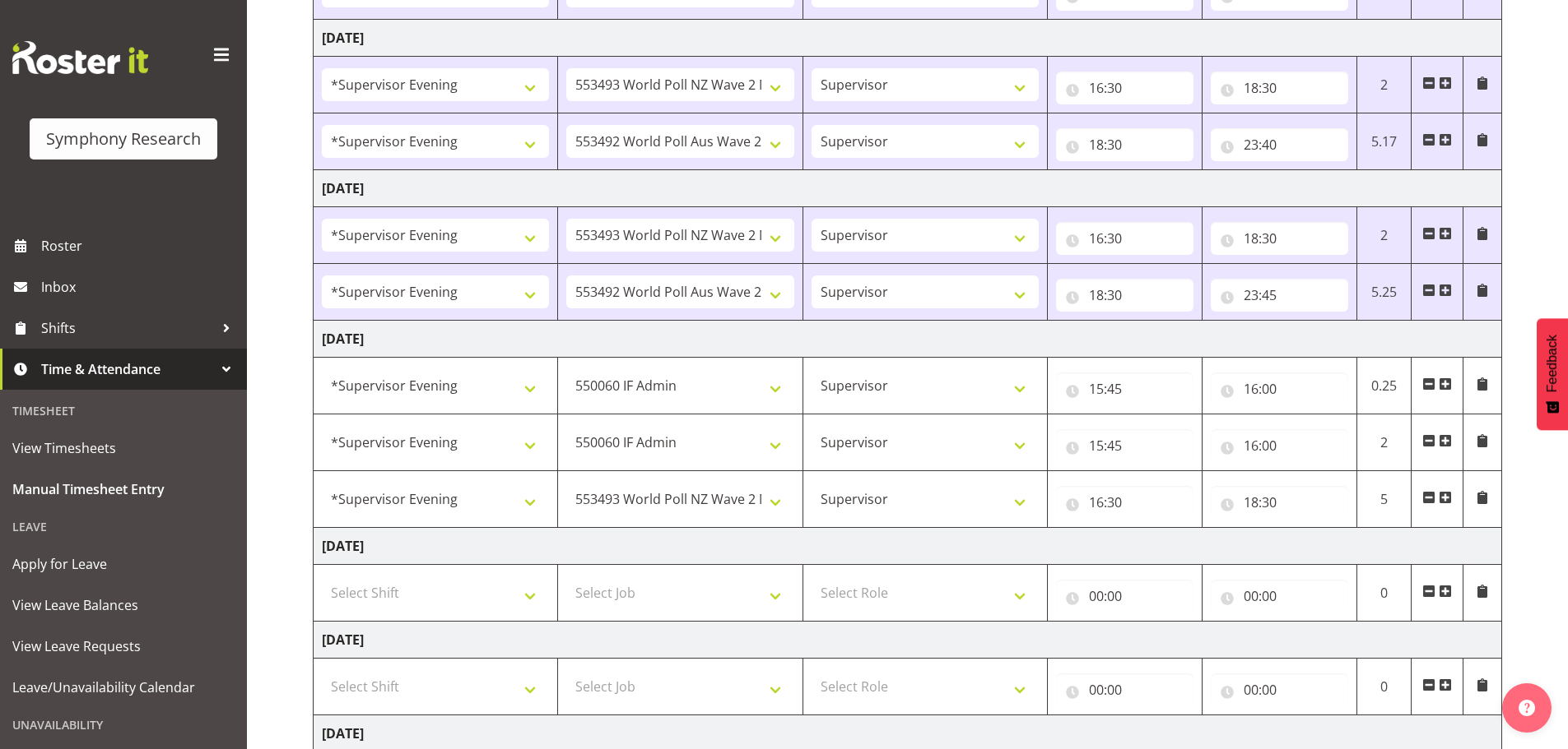
select select "4583"
select select "10499"
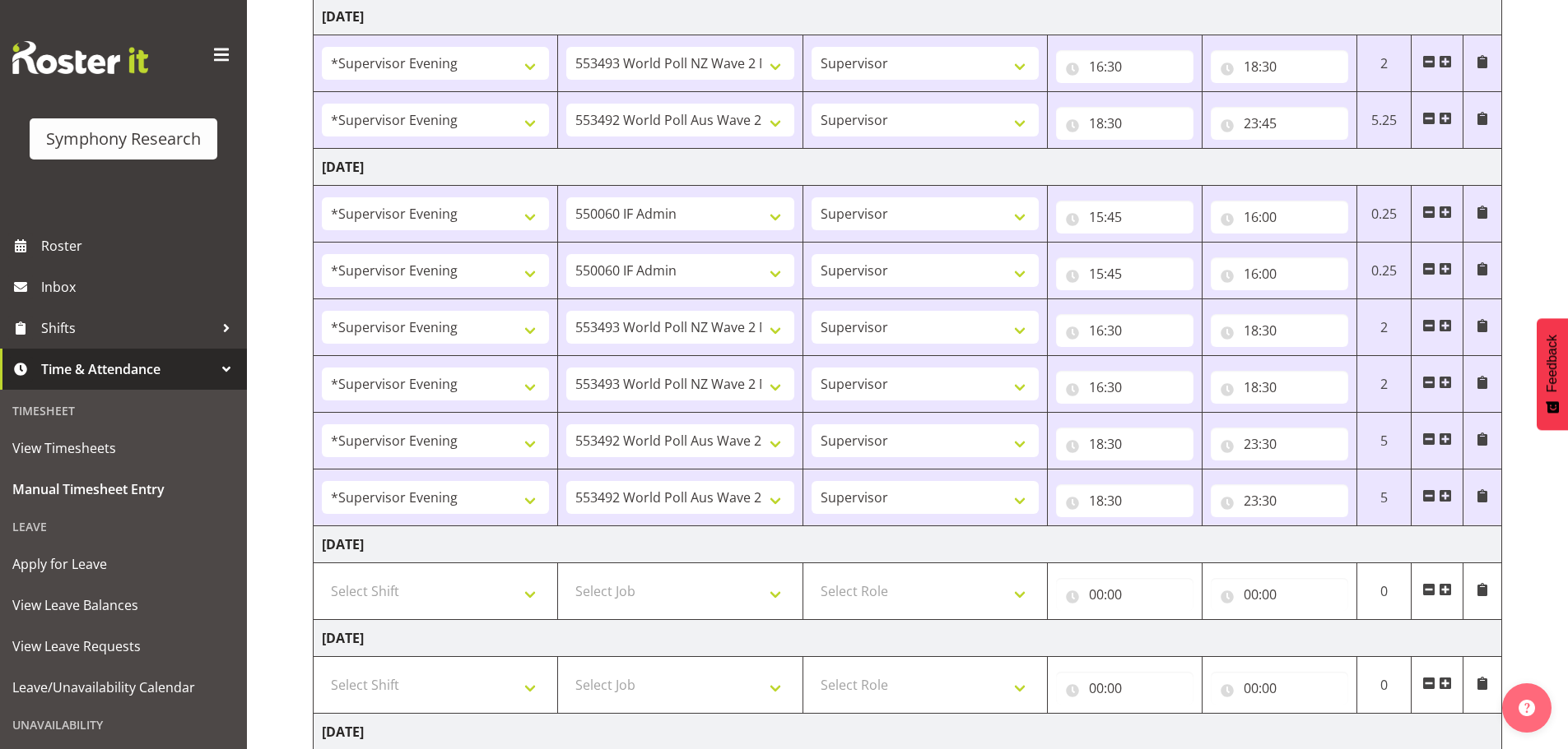
scroll to position [622, 0]
click at [1430, 494] on span at bounding box center [1429, 497] width 13 height 13
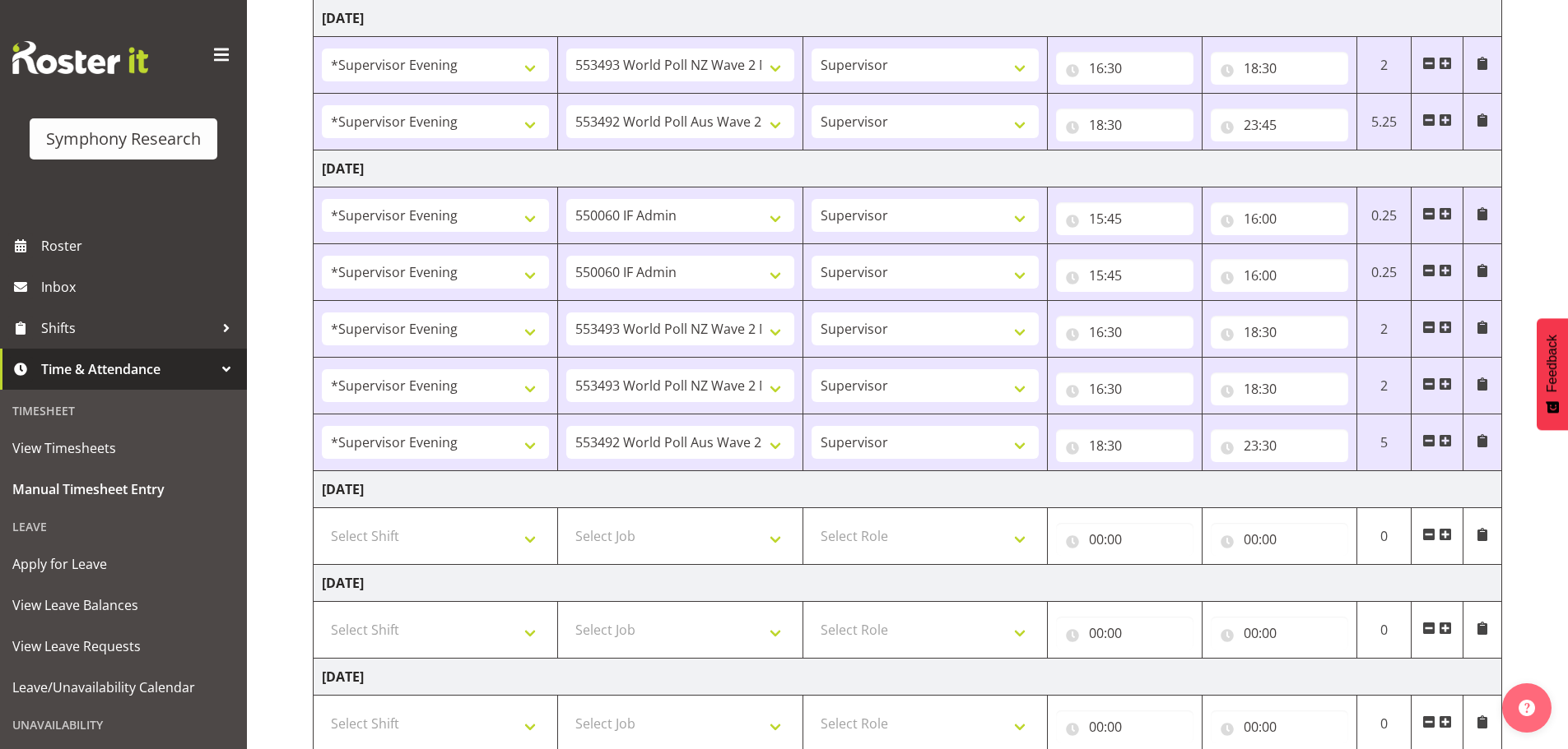
click at [1429, 378] on span at bounding box center [1429, 384] width 13 height 13
select select "10499"
type input "18:30"
type input "23:30"
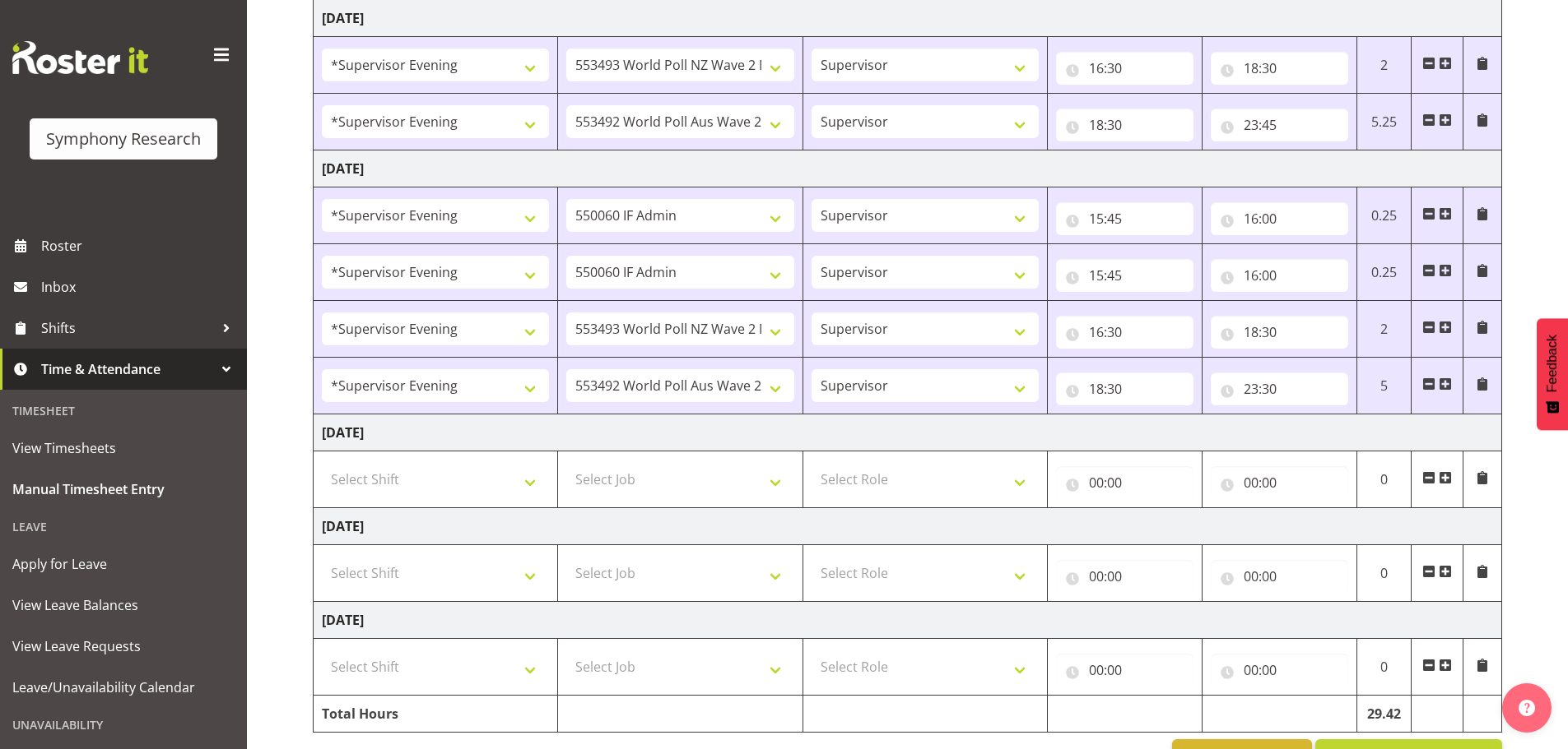
click at [1430, 266] on span at bounding box center [1429, 270] width 13 height 13
select select "10527"
type input "16:30"
type input "18:30"
select select "10499"
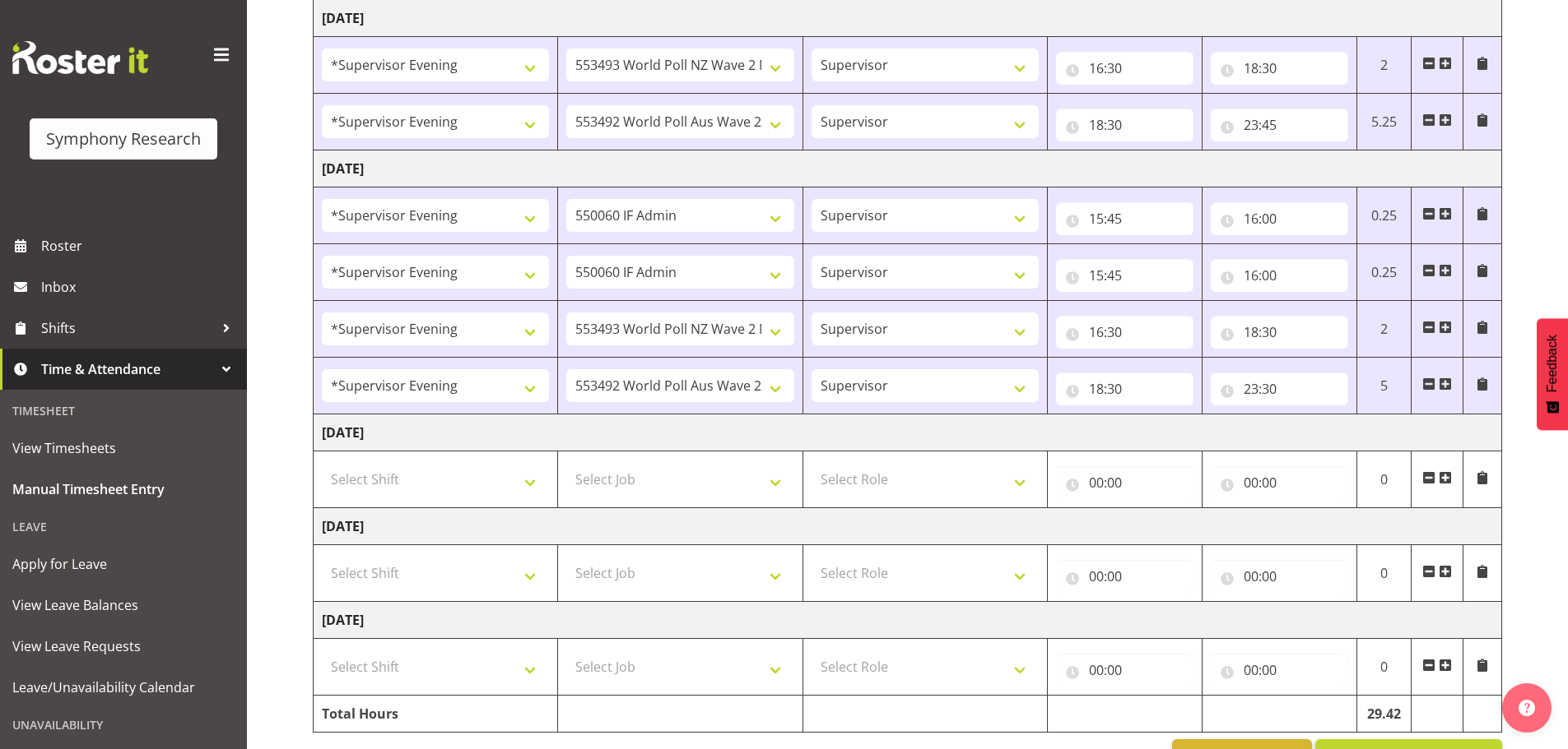
type input "18:30"
type input "23:30"
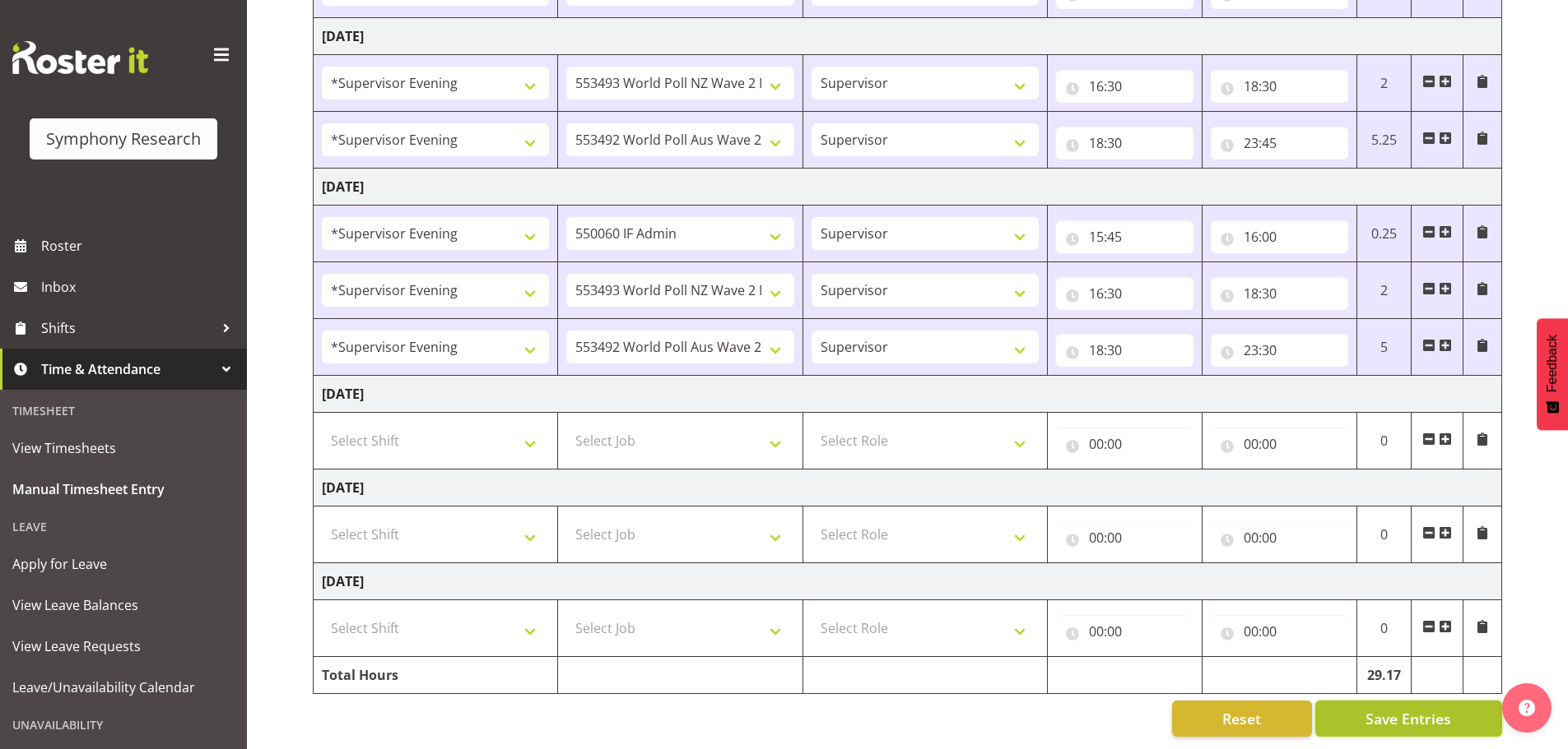
click at [1414, 708] on span "Save Entries" at bounding box center [1408, 719] width 85 height 22
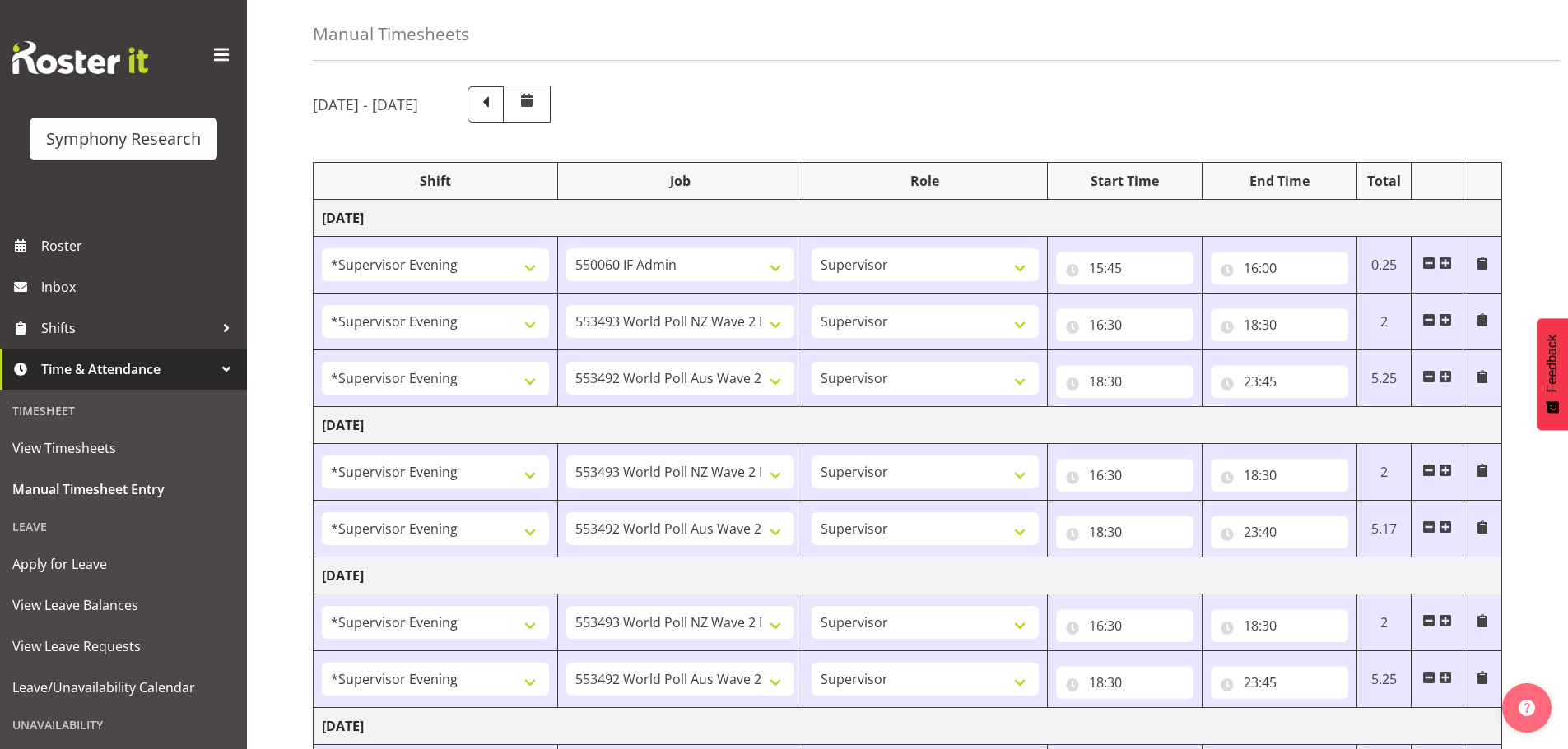
scroll to position [0, 0]
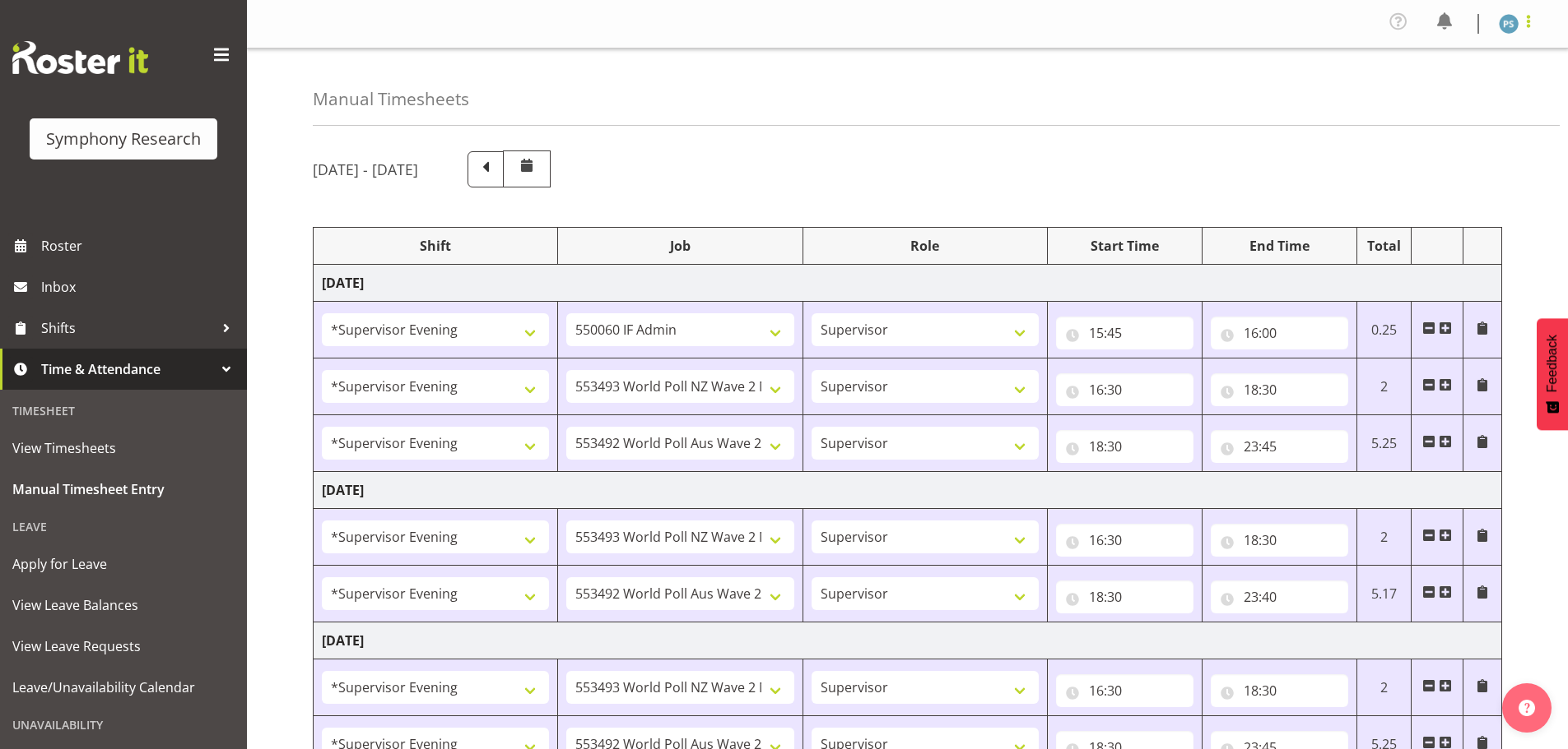
click at [1524, 20] on span at bounding box center [1527, 21] width 20 height 20
click at [1478, 79] on link "Log Out" at bounding box center [1458, 90] width 158 height 29
